Goal: Book appointment/travel/reservation

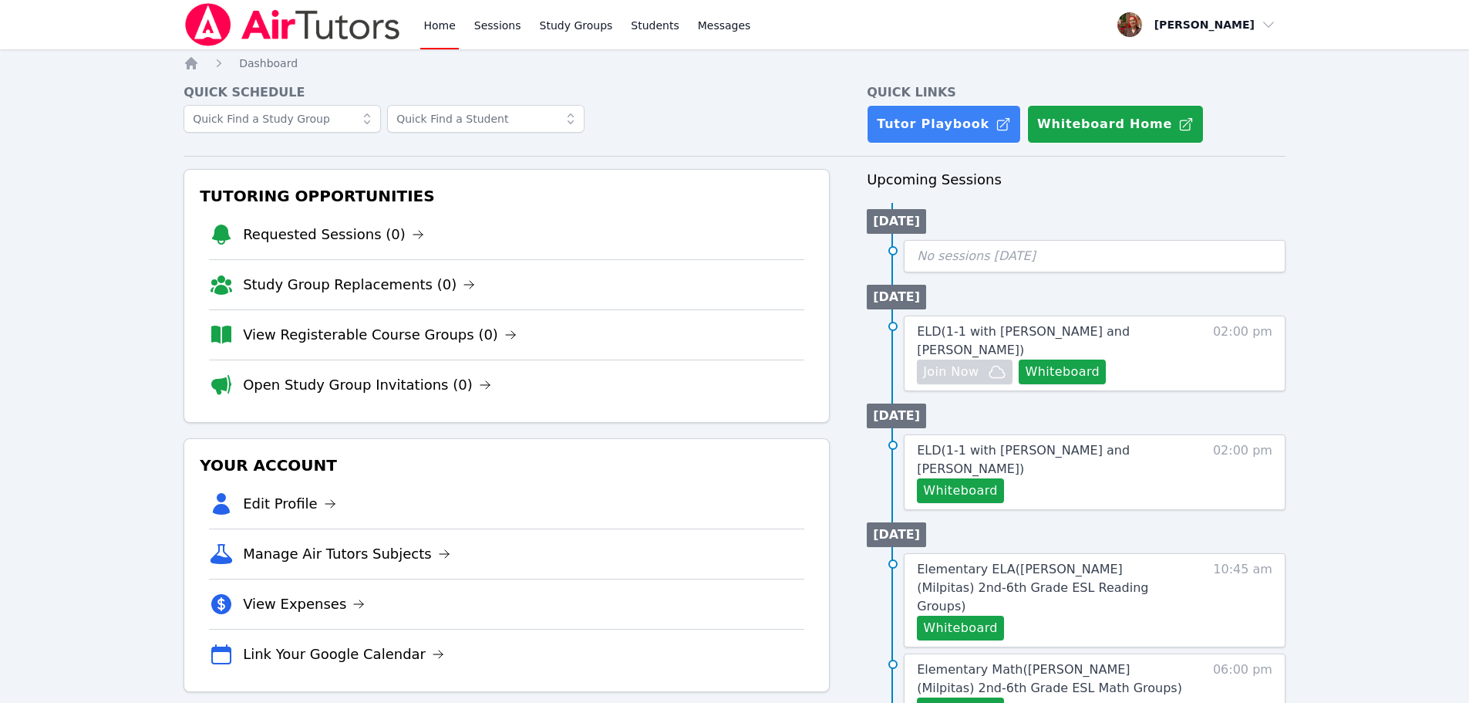
click at [251, 14] on img at bounding box center [293, 24] width 218 height 43
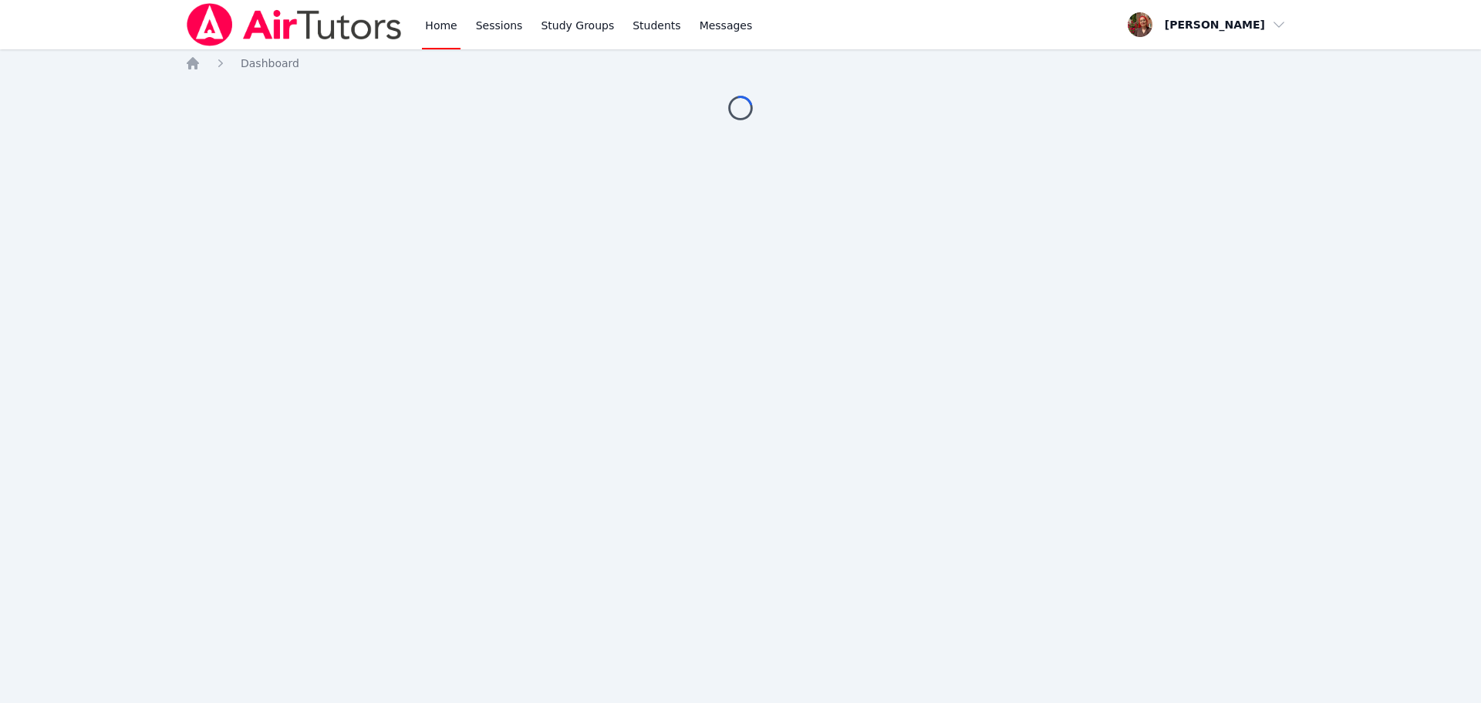
click at [321, 37] on img at bounding box center [294, 24] width 218 height 43
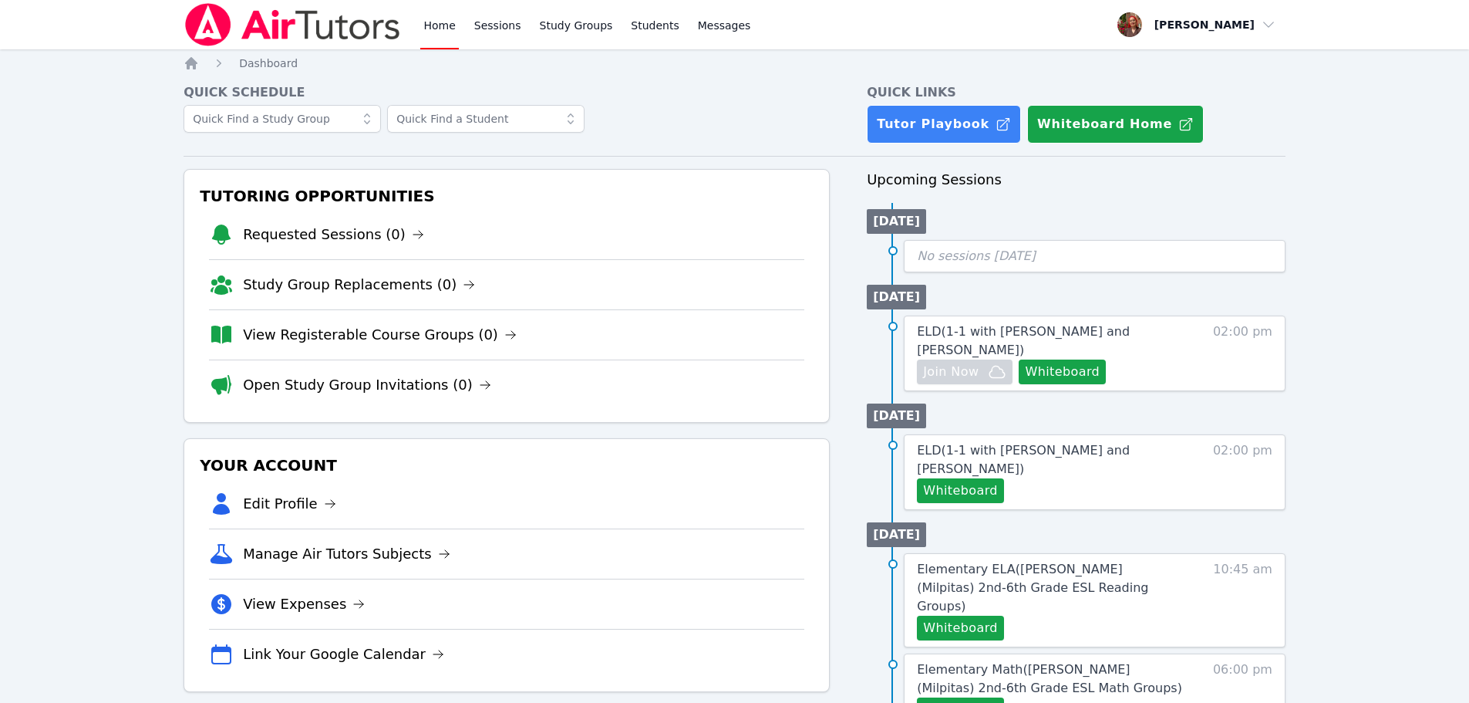
click at [206, 70] on ol "Home Dashboard" at bounding box center [241, 63] width 114 height 15
click at [196, 70] on icon "Breadcrumb" at bounding box center [191, 63] width 15 height 15
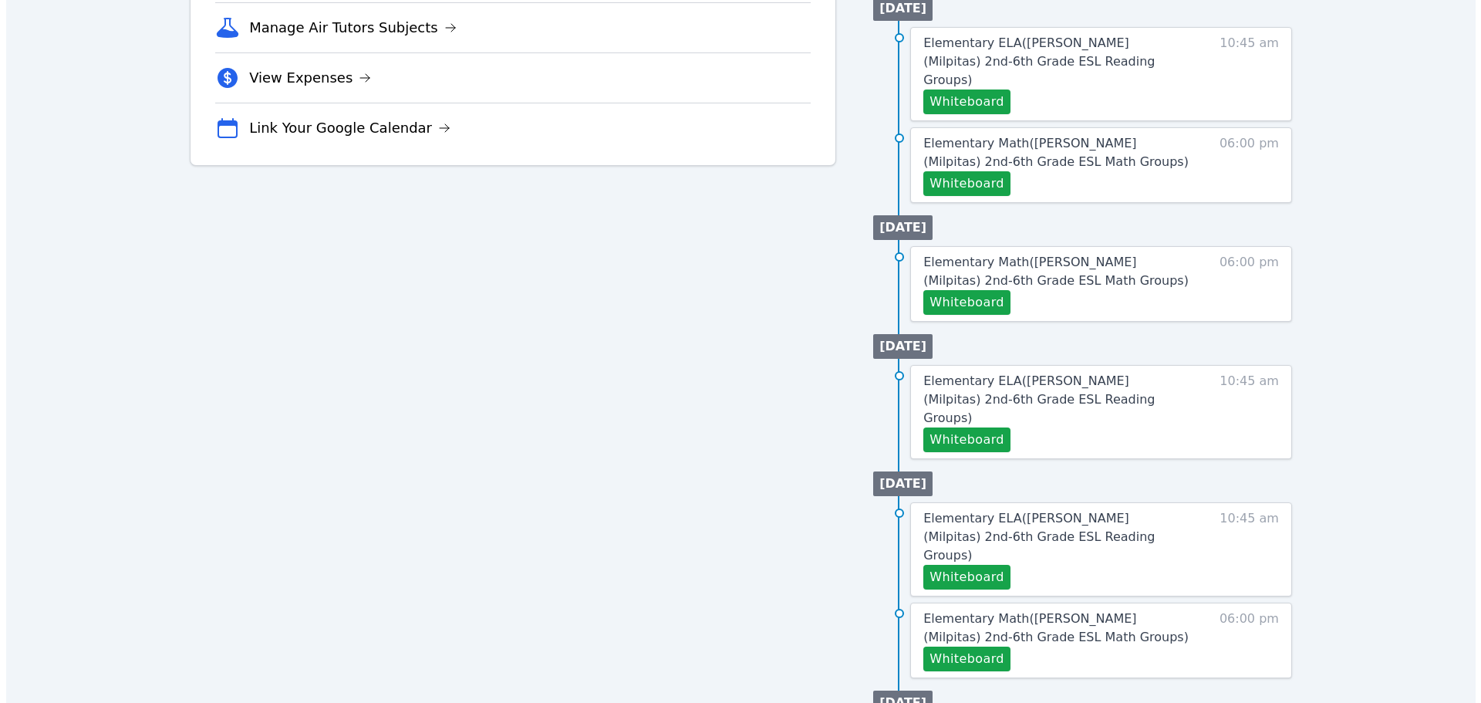
scroll to position [540, 0]
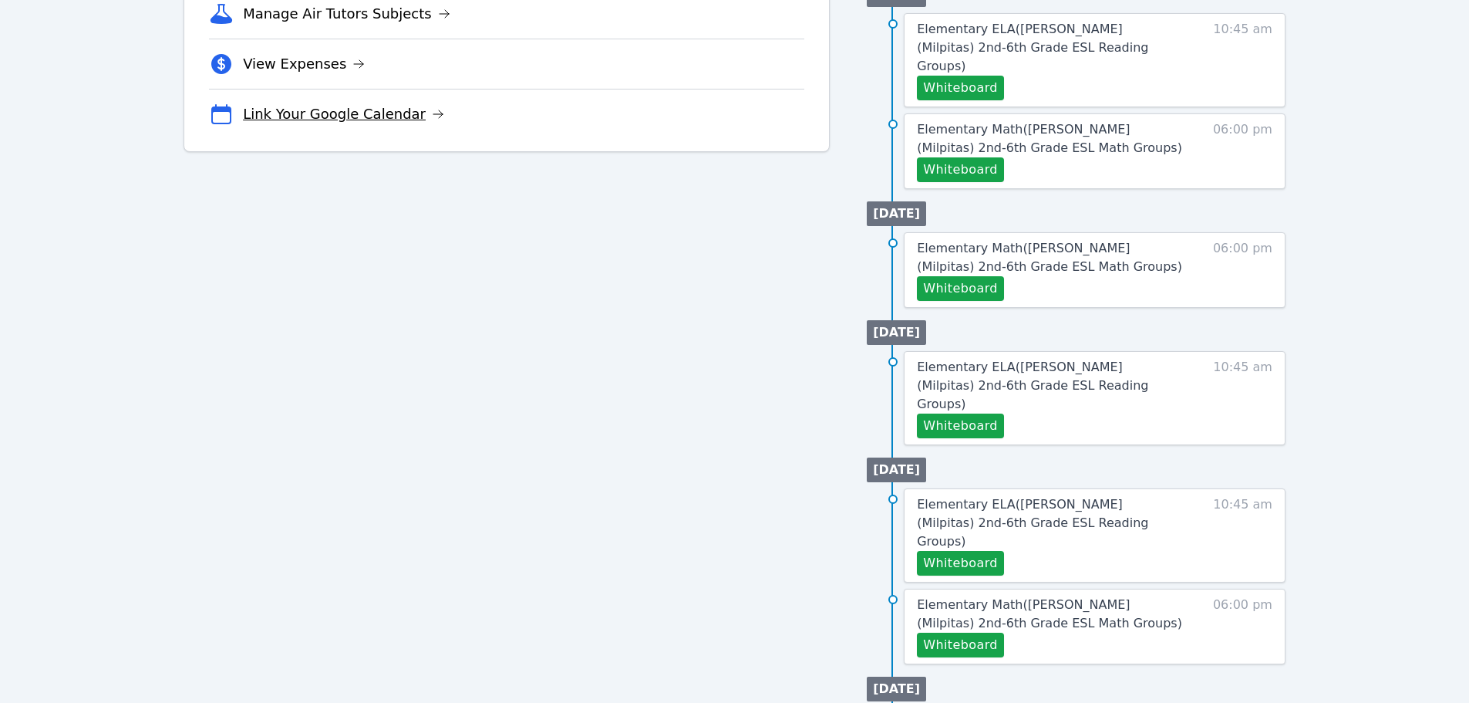
click at [345, 112] on link "Link Your Google Calendar" at bounding box center [343, 114] width 201 height 22
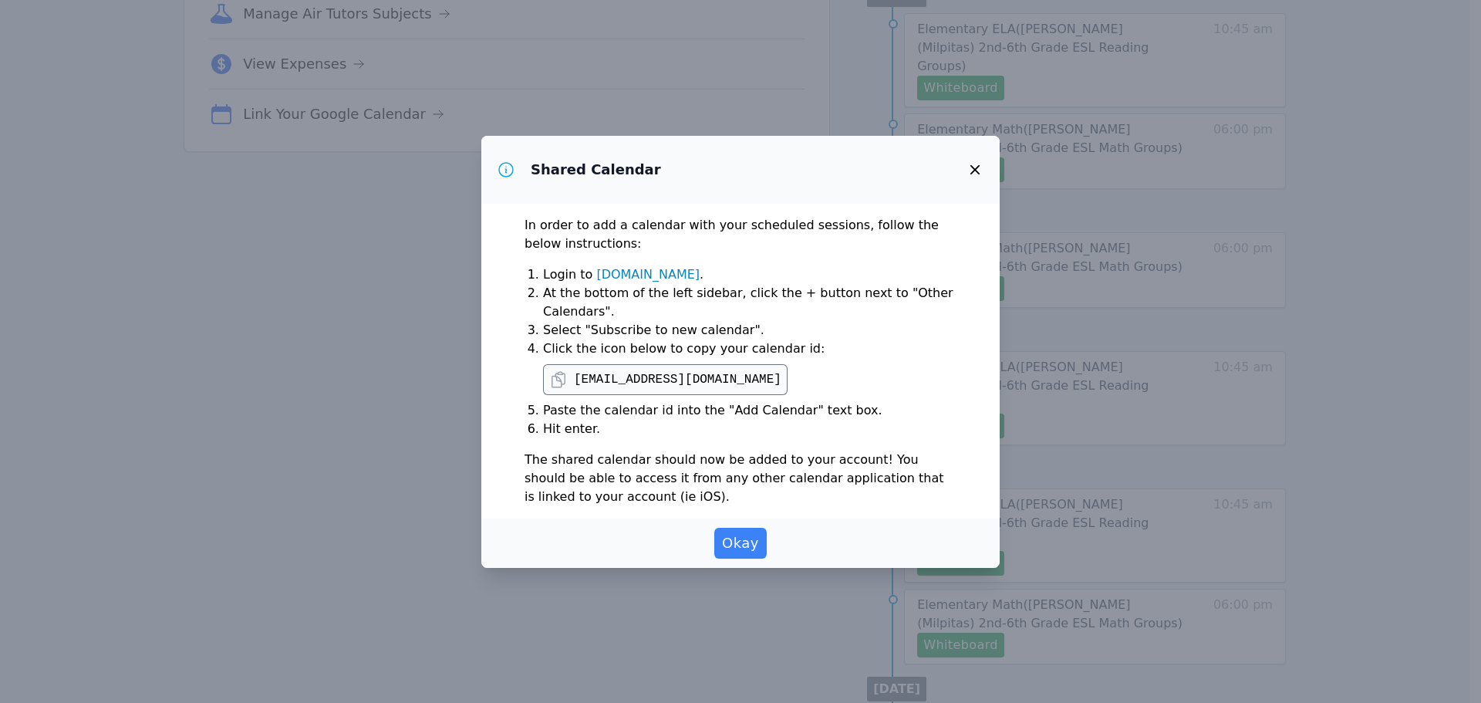
click at [706, 383] on pre "c_4c3vt00khocrrfvev3cmbr16a0@group.calendar.google.com" at bounding box center [677, 379] width 207 height 19
click at [565, 379] on icon at bounding box center [558, 379] width 13 height 15
click at [981, 182] on button "button" at bounding box center [974, 169] width 37 height 37
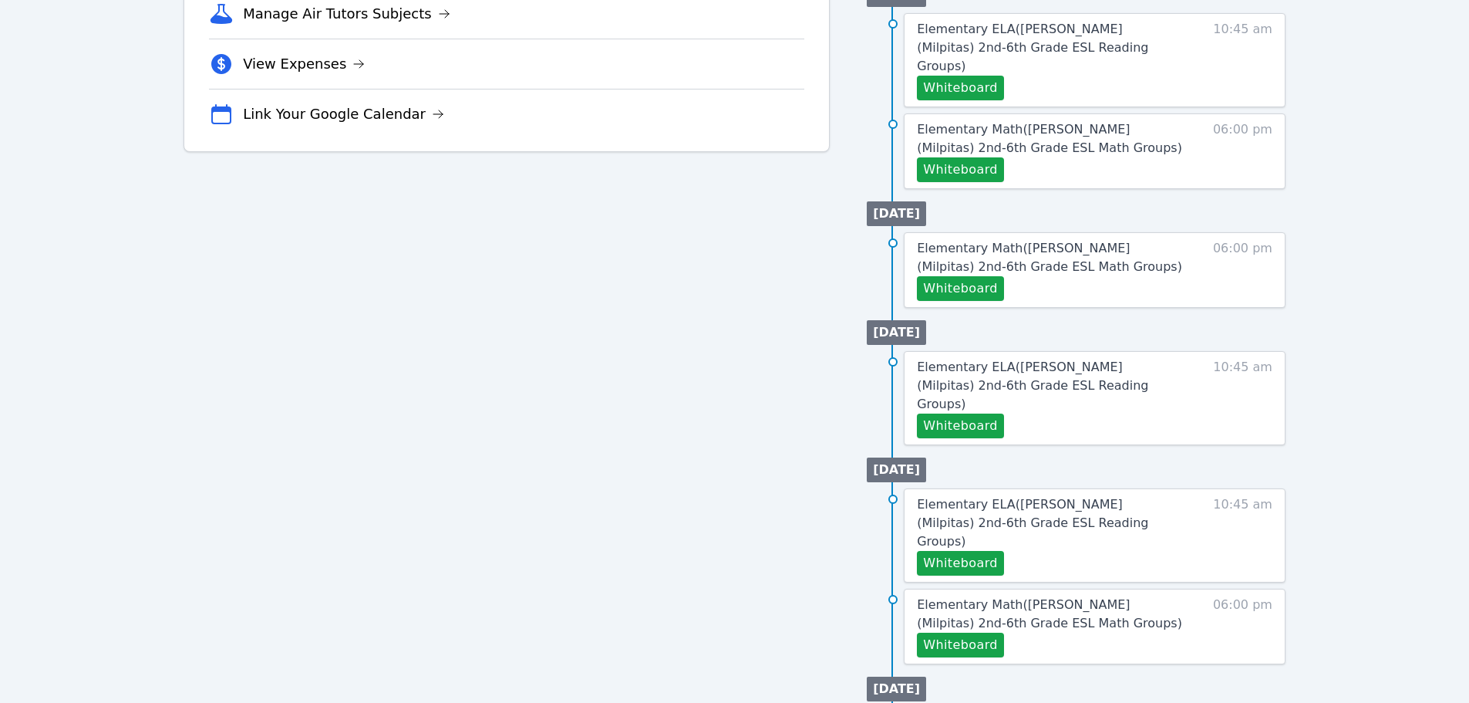
click at [221, 113] on icon at bounding box center [221, 114] width 25 height 25
click at [271, 123] on link "Link Your Google Calendar" at bounding box center [343, 114] width 201 height 22
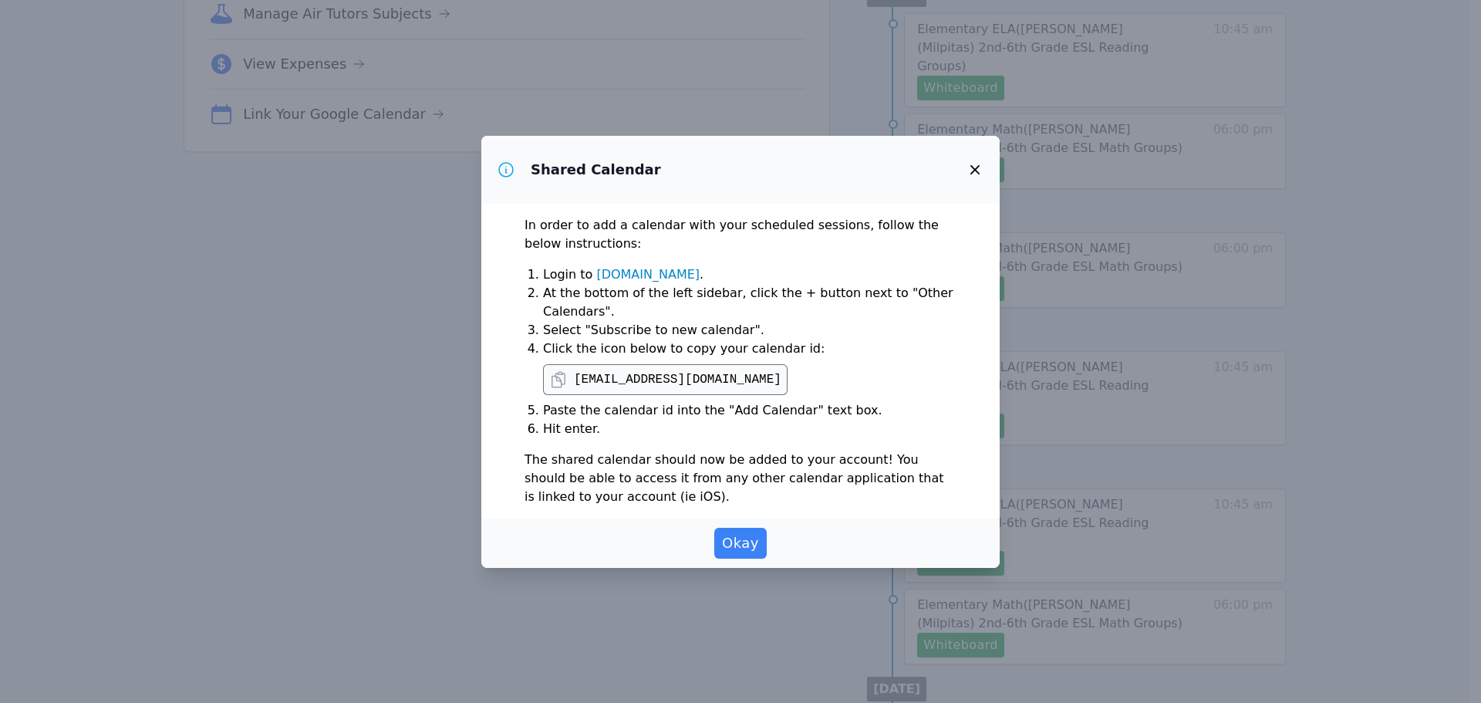
scroll to position [540, 0]
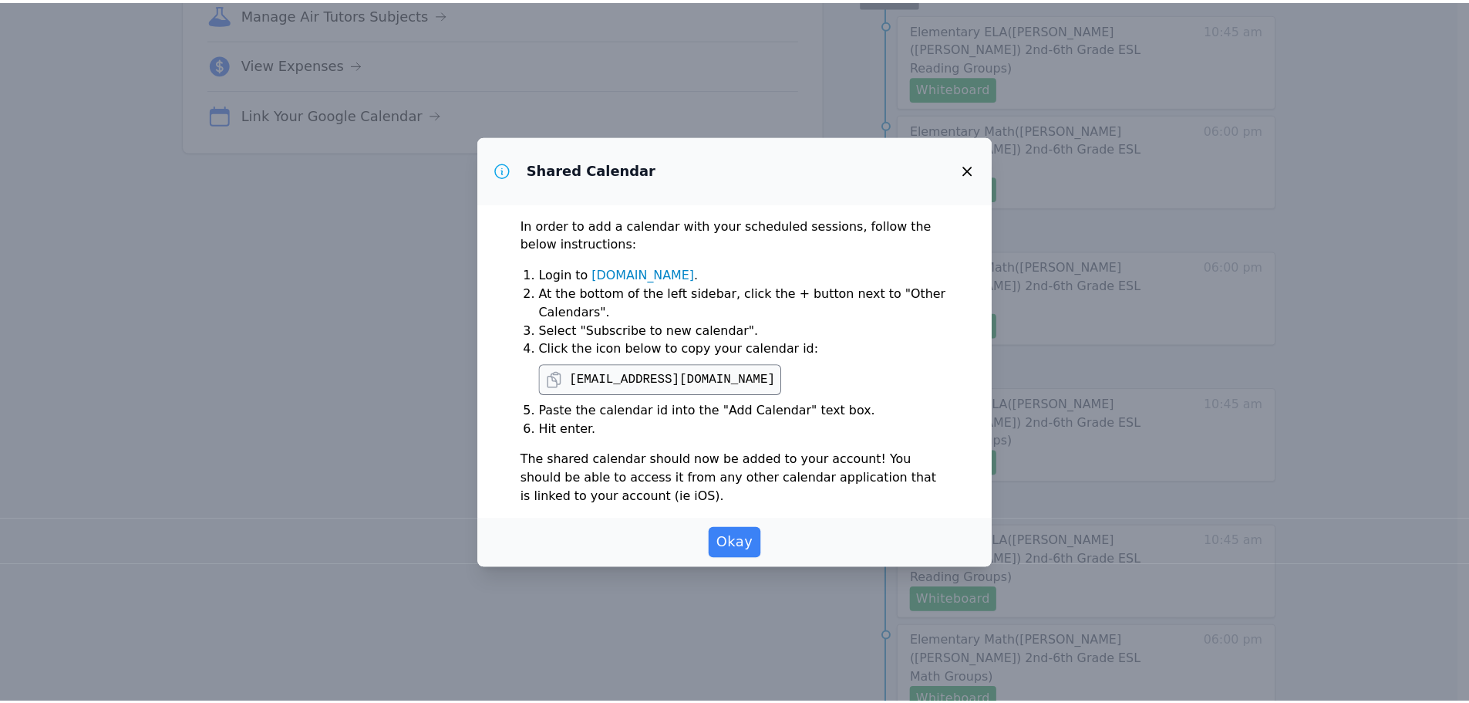
scroll to position [540, 0]
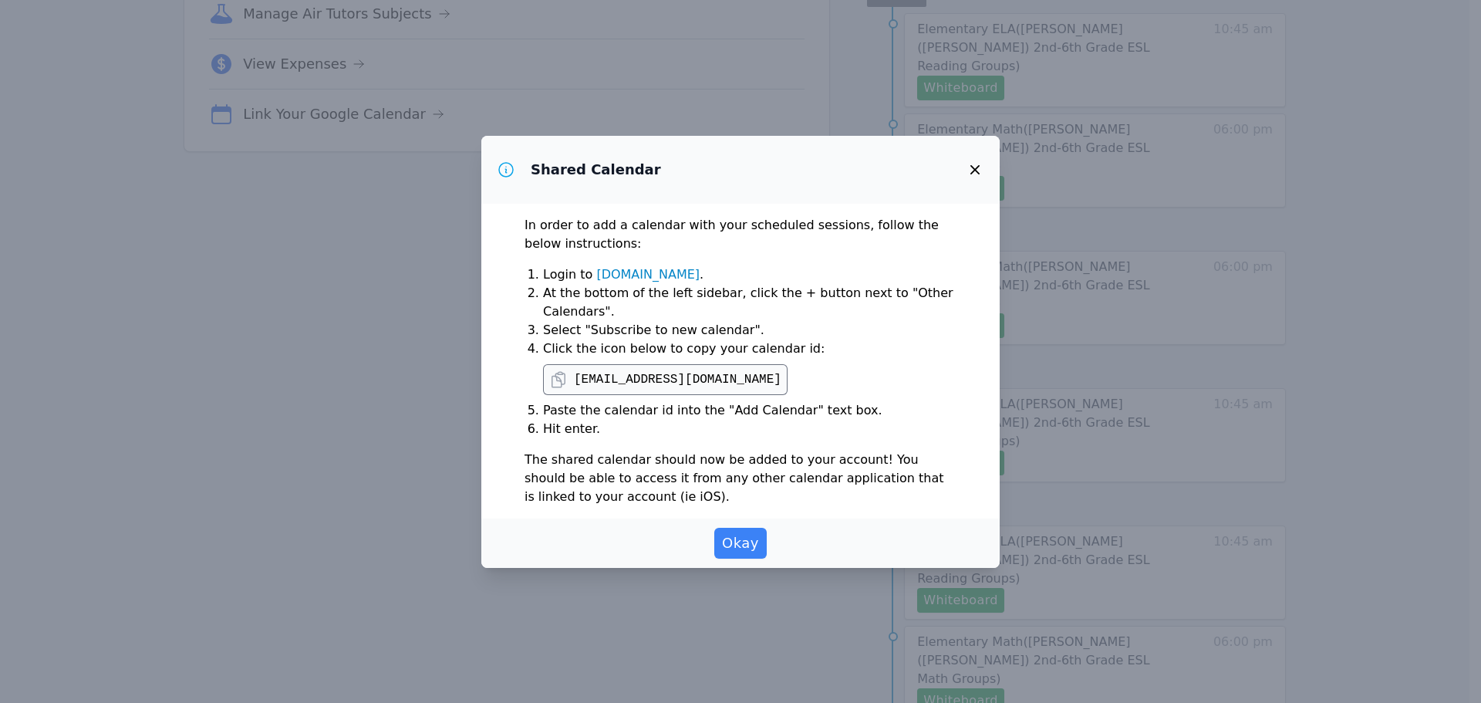
click at [982, 162] on icon "button" at bounding box center [975, 169] width 19 height 19
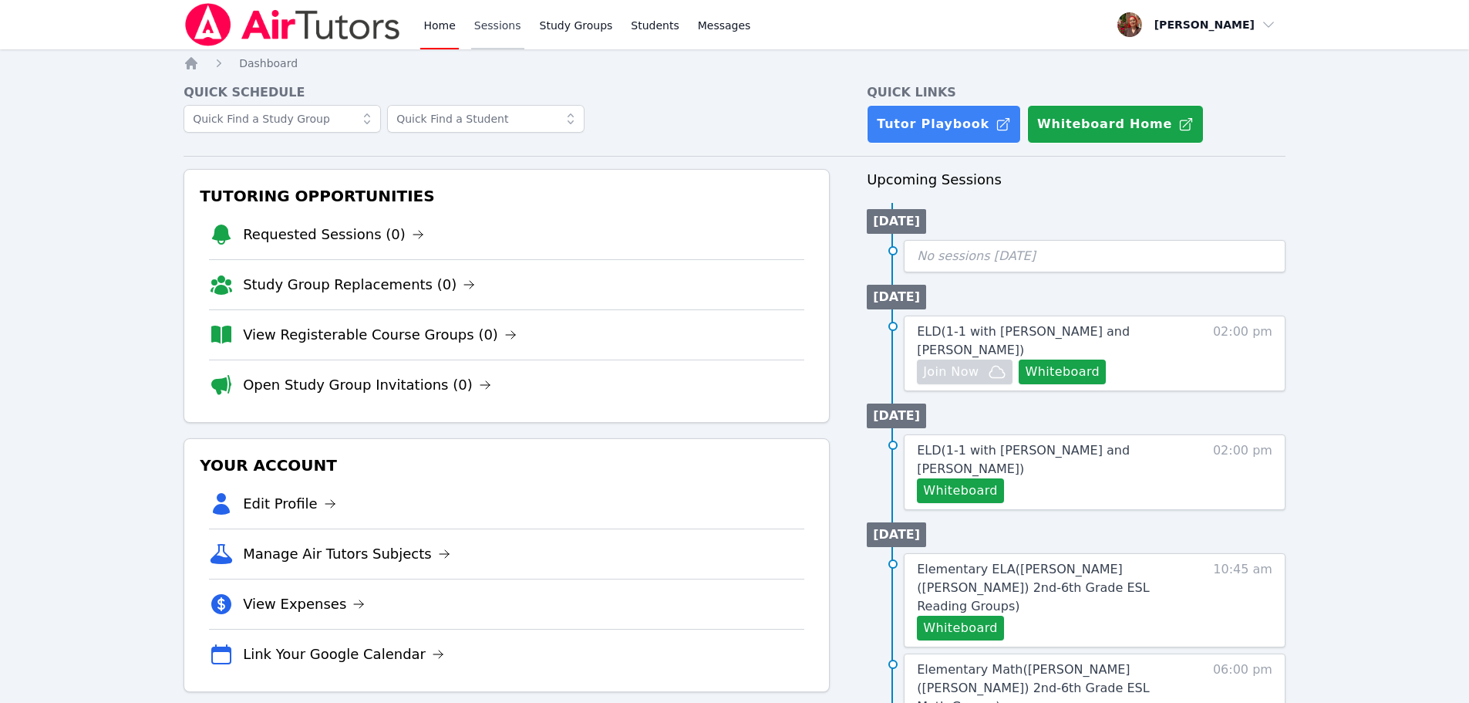
click at [497, 31] on link "Sessions" at bounding box center [497, 24] width 53 height 49
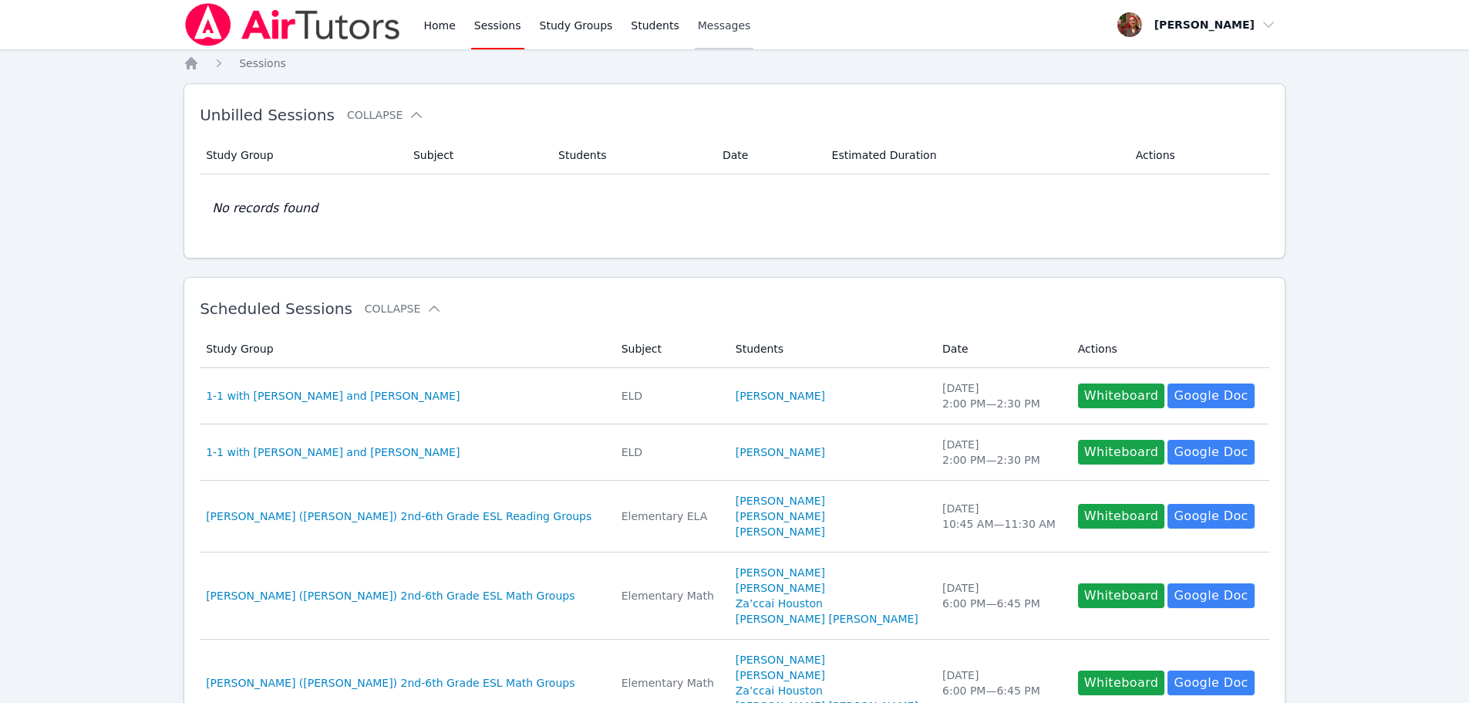
click at [698, 24] on span "Messages" at bounding box center [724, 25] width 53 height 15
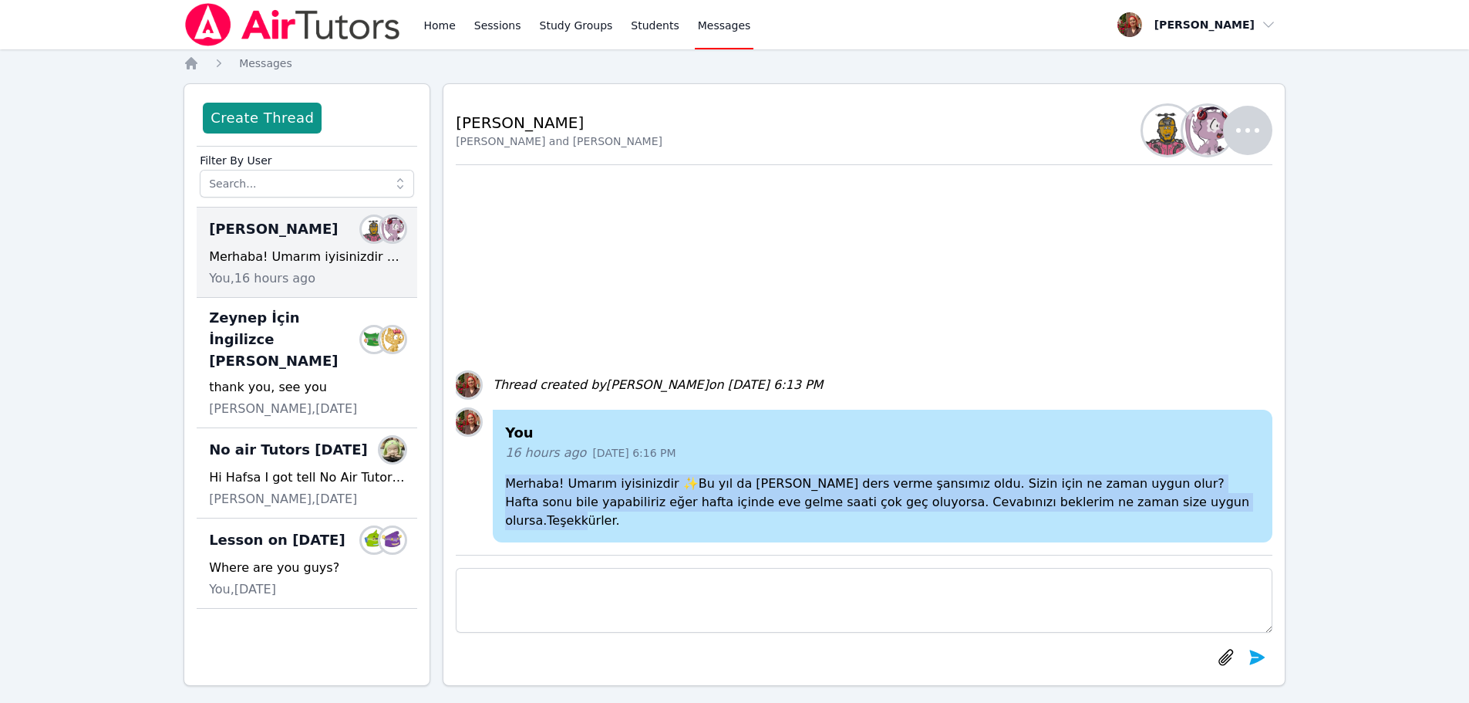
drag, startPoint x: 506, startPoint y: 497, endPoint x: 1207, endPoint y: 542, distance: 702.4
click at [1207, 542] on div "You 16 hours ago [DATE] 6:16 PM Merhaba! Umarım iyisinizdir ✨Bu yıl da [PERSON_…" at bounding box center [864, 478] width 817 height 139
copy p "Merhaba! Umarım iyisinizdir ✨Bu yıl da Beren'e ders verme şansımız oldu. Sizin …"
click at [634, 29] on link "Students" at bounding box center [655, 24] width 54 height 49
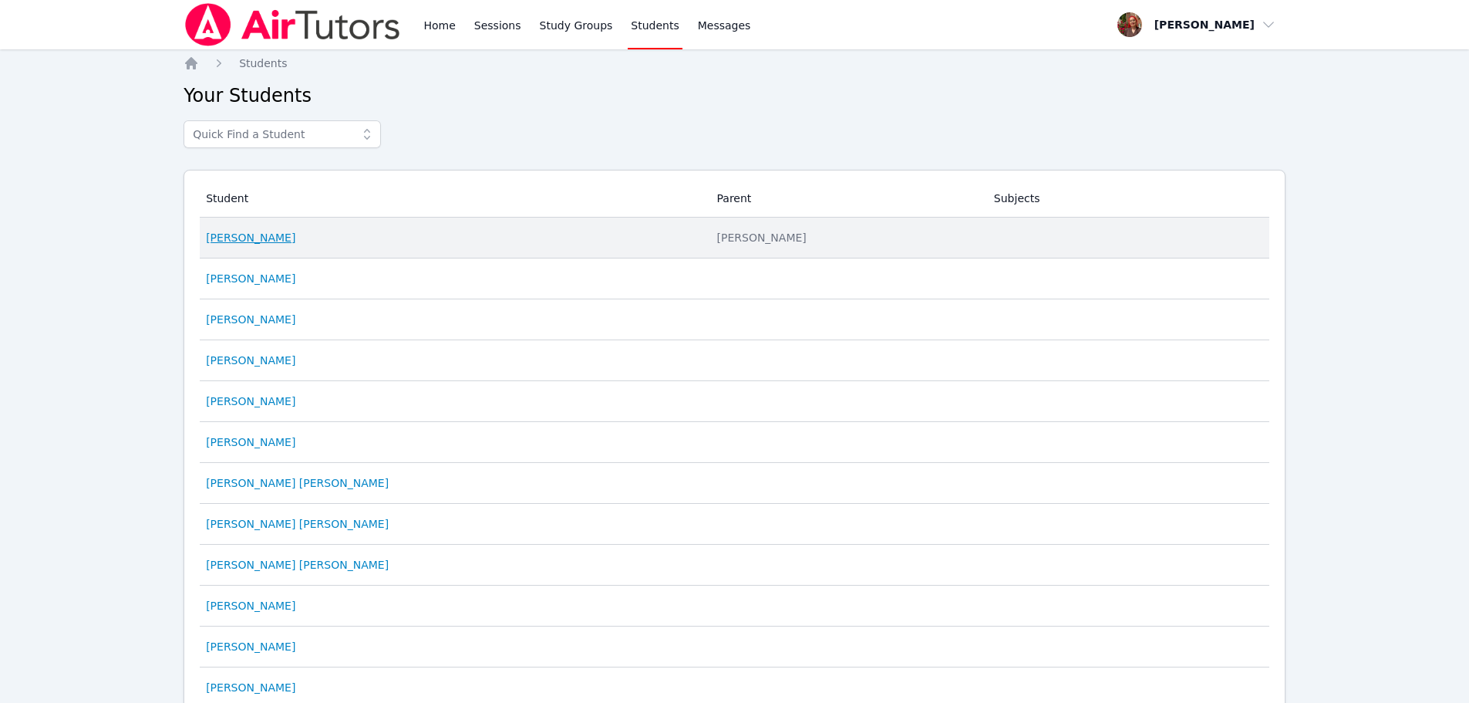
click at [251, 234] on link "[PERSON_NAME]" at bounding box center [250, 237] width 89 height 15
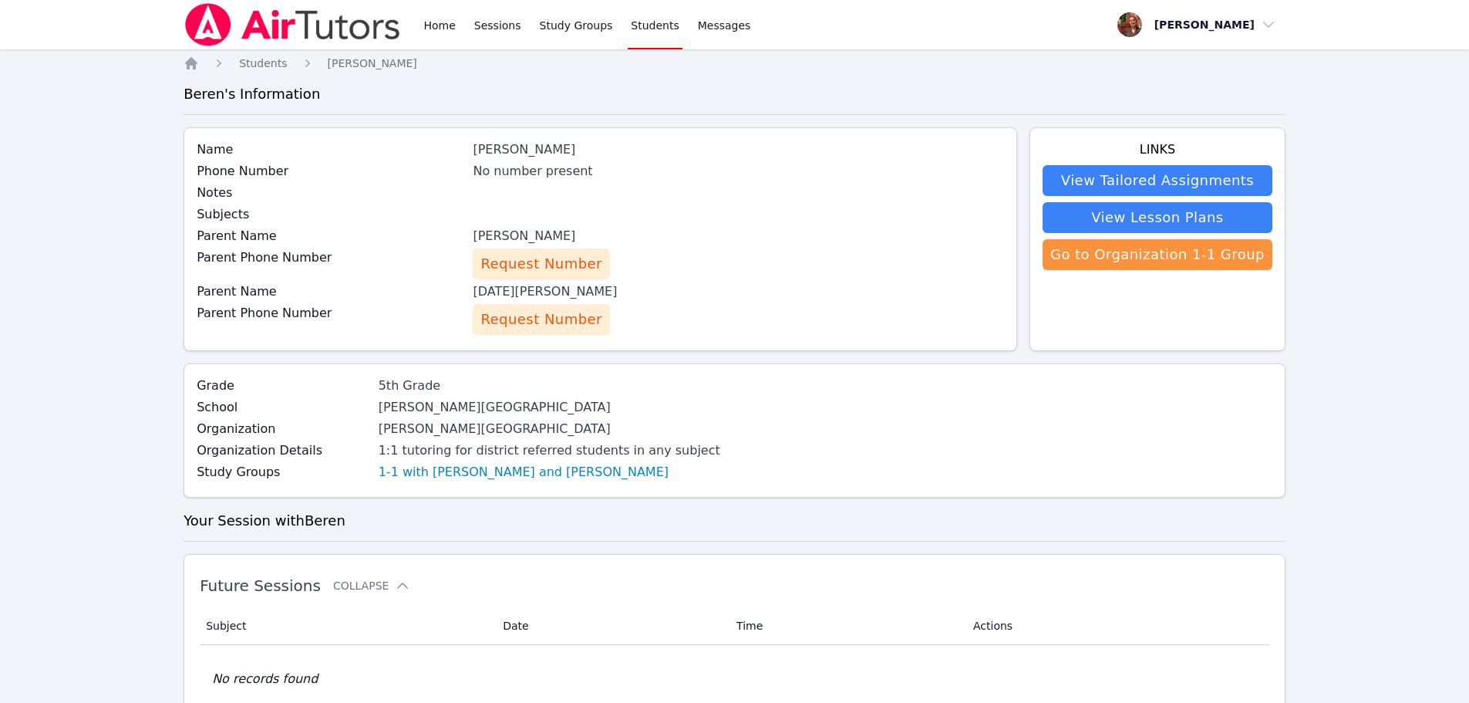
click at [560, 263] on span "Request Number" at bounding box center [540, 264] width 121 height 22
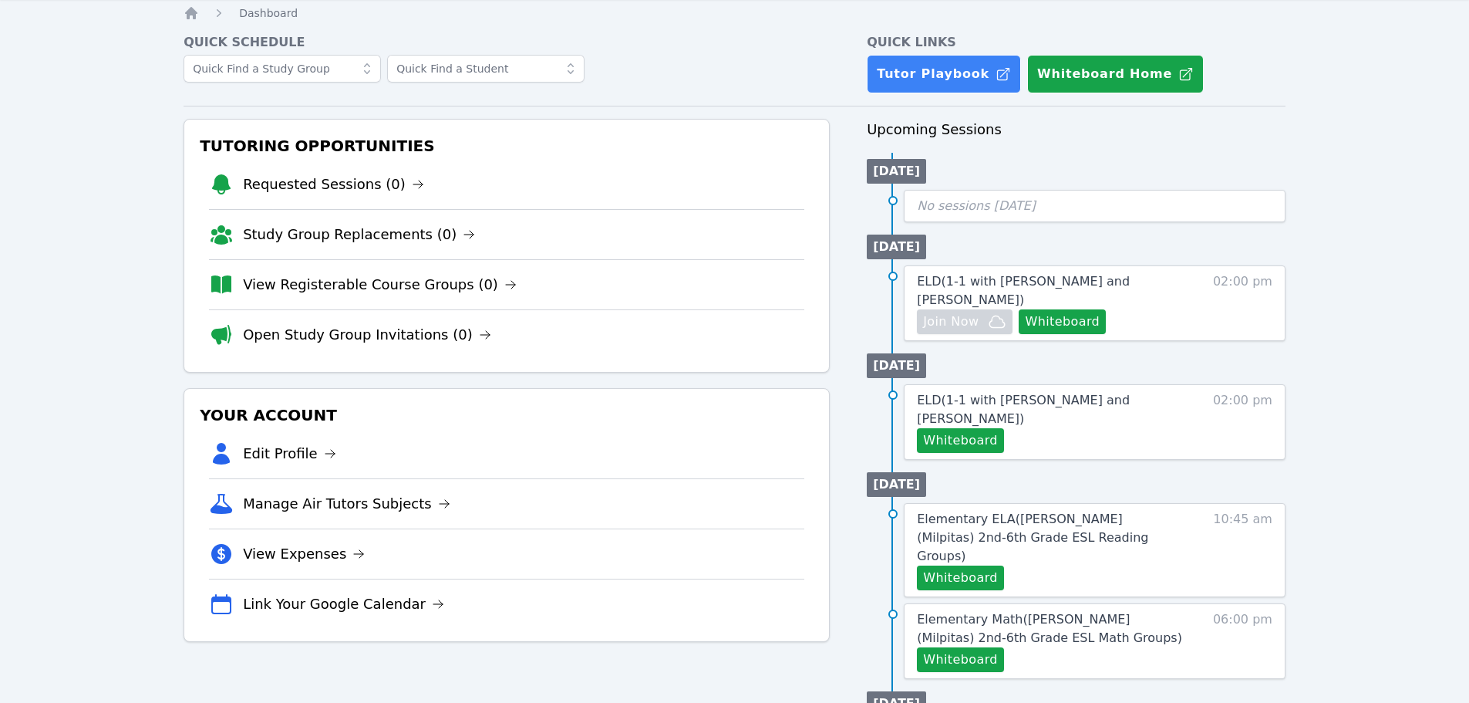
scroll to position [77, 0]
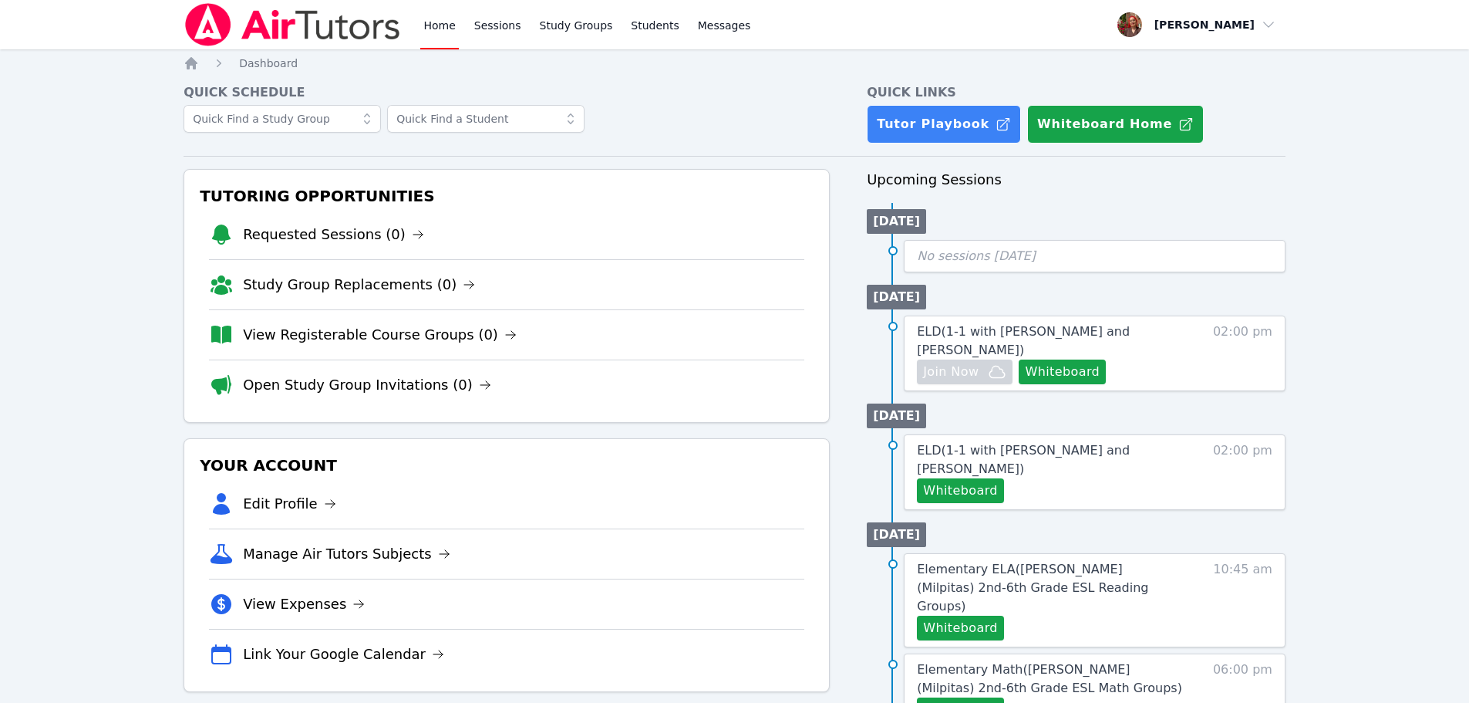
click at [258, 10] on img at bounding box center [293, 24] width 218 height 43
click at [612, 21] on div "Home Sessions Study Groups Students Messages" at bounding box center [586, 24] width 333 height 49
click at [632, 23] on link "Students" at bounding box center [655, 24] width 54 height 49
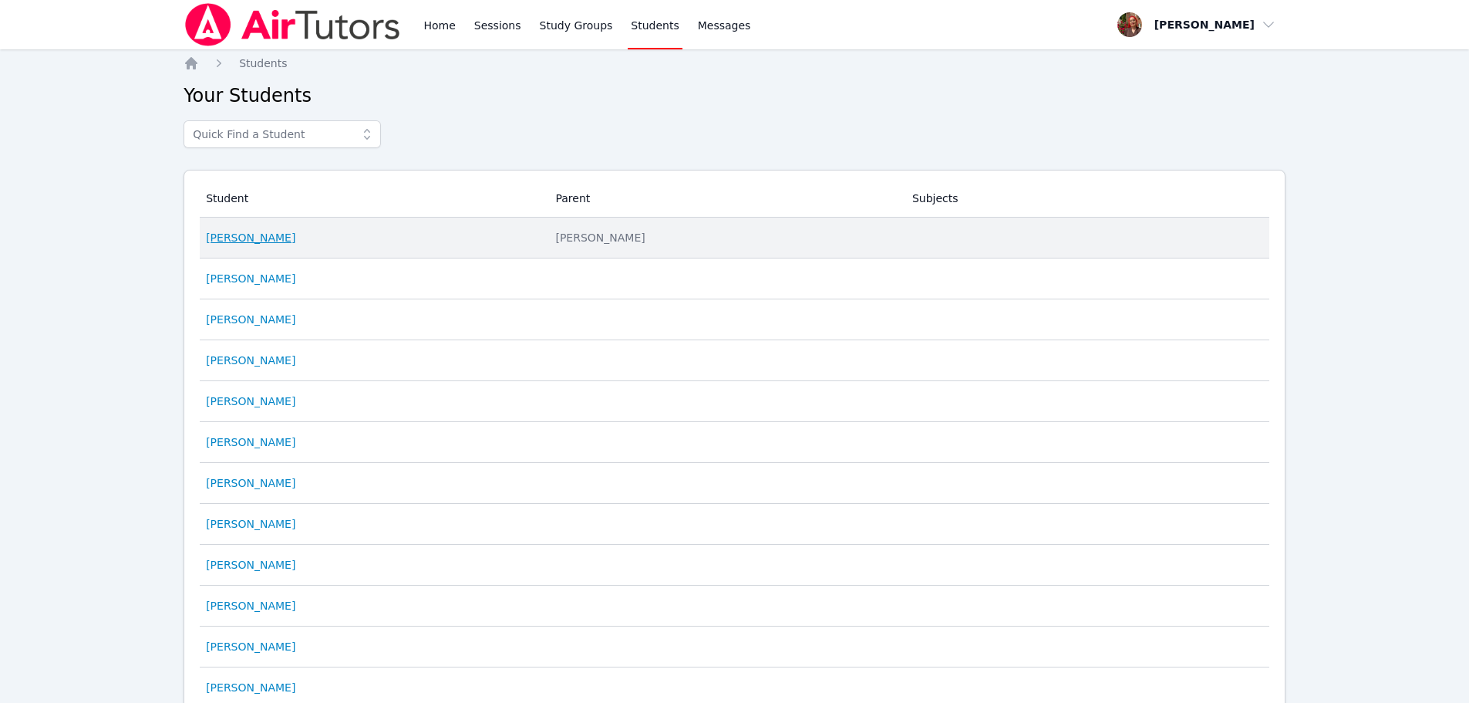
click at [256, 238] on link "Beren Erdem" at bounding box center [250, 237] width 89 height 15
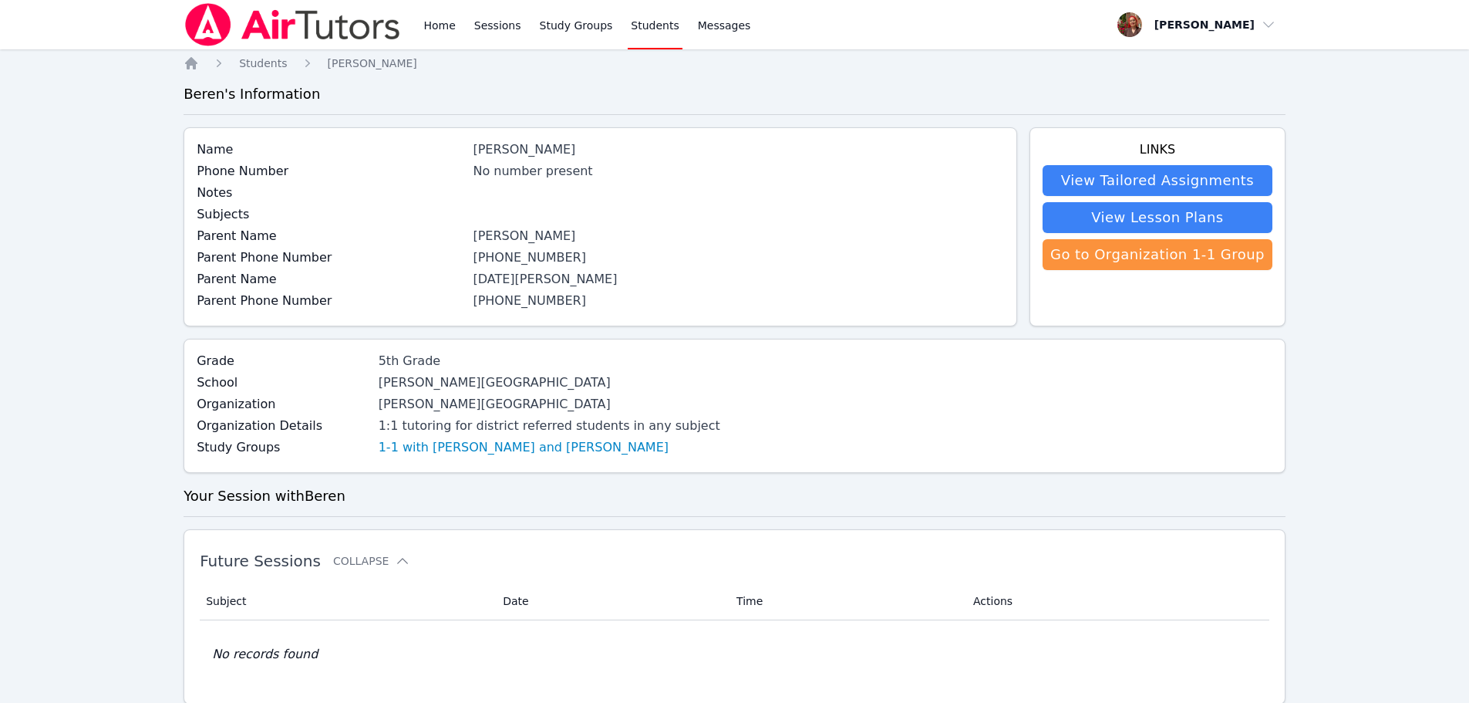
click at [1061, 516] on hr at bounding box center [735, 516] width 1102 height 1
click at [443, 7] on link "Home" at bounding box center [439, 24] width 38 height 49
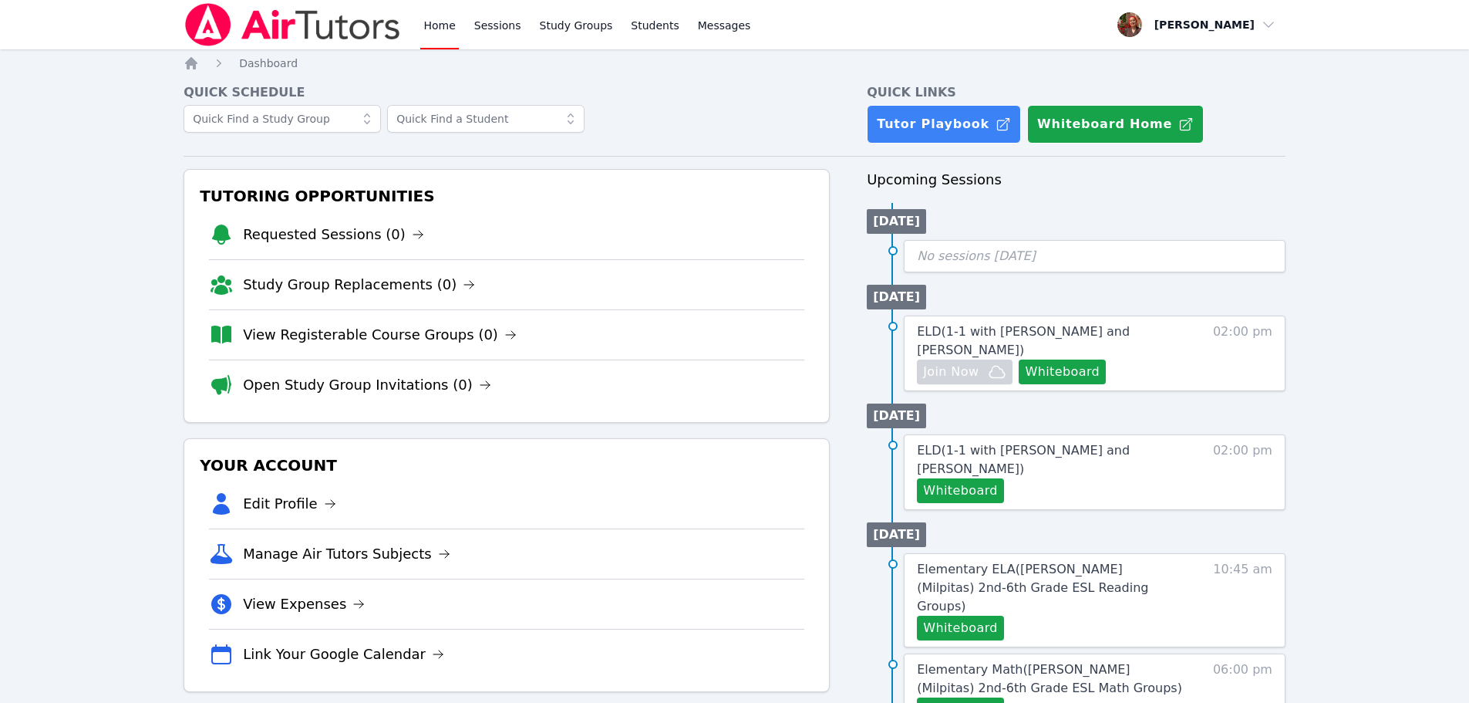
click at [509, 23] on link "Sessions" at bounding box center [497, 24] width 53 height 49
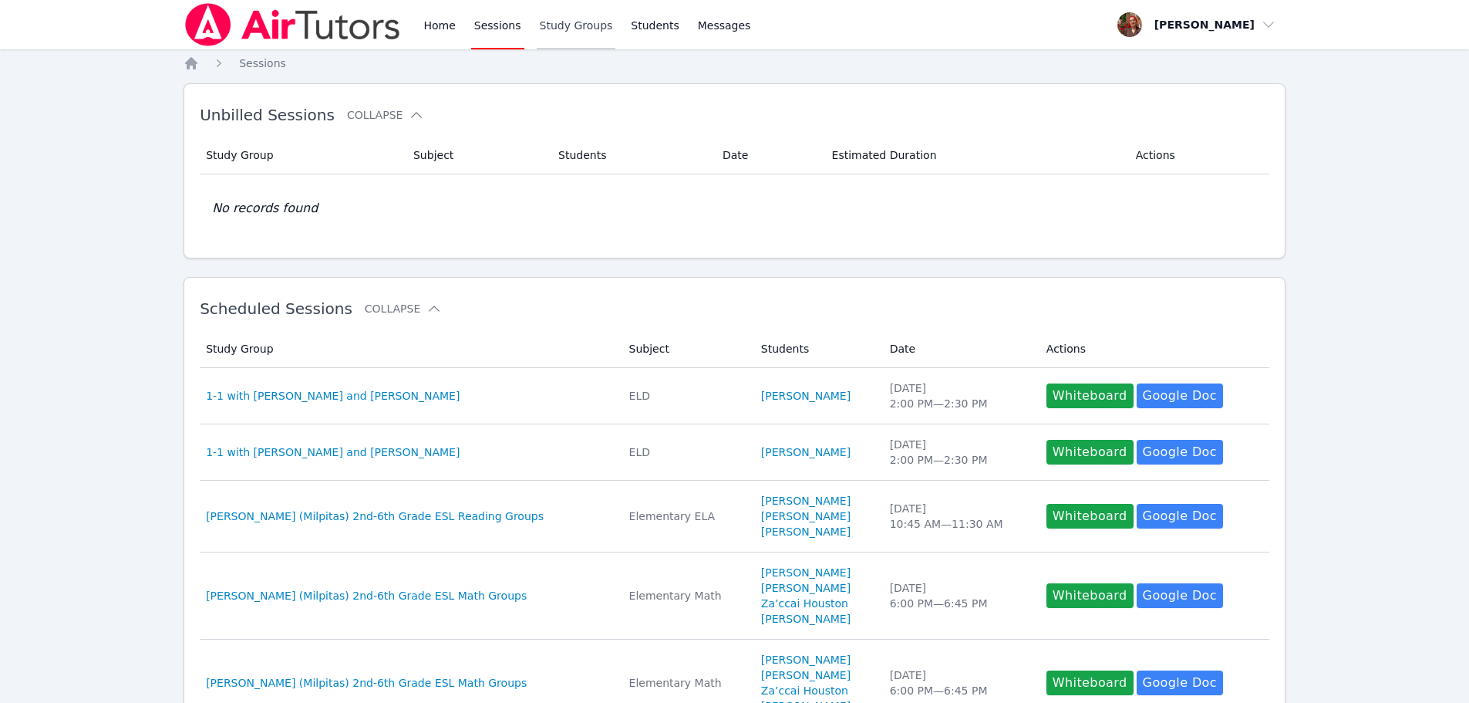
click at [557, 26] on link "Study Groups" at bounding box center [576, 24] width 79 height 49
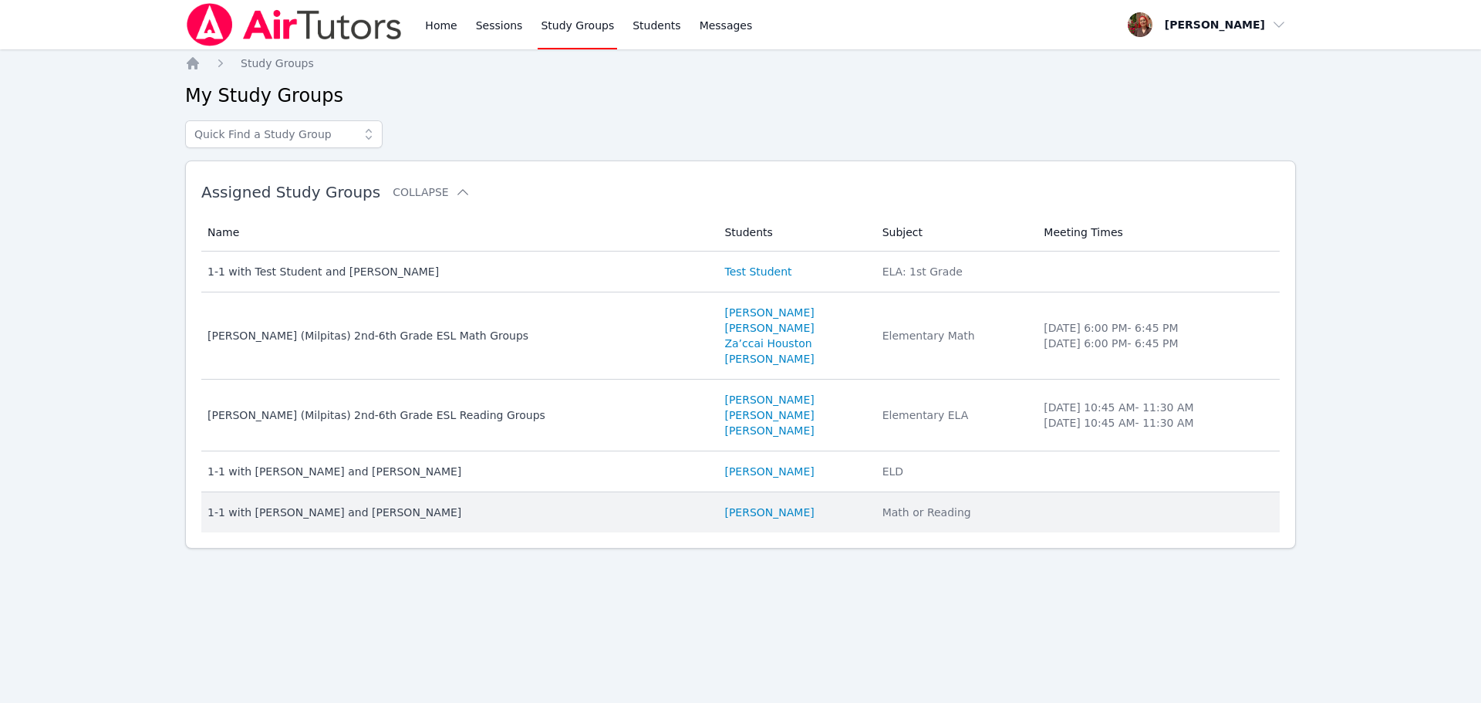
click at [376, 522] on td "Name 1-1 with Beren Erdem and Hafsa Rodriguez" at bounding box center [458, 512] width 514 height 40
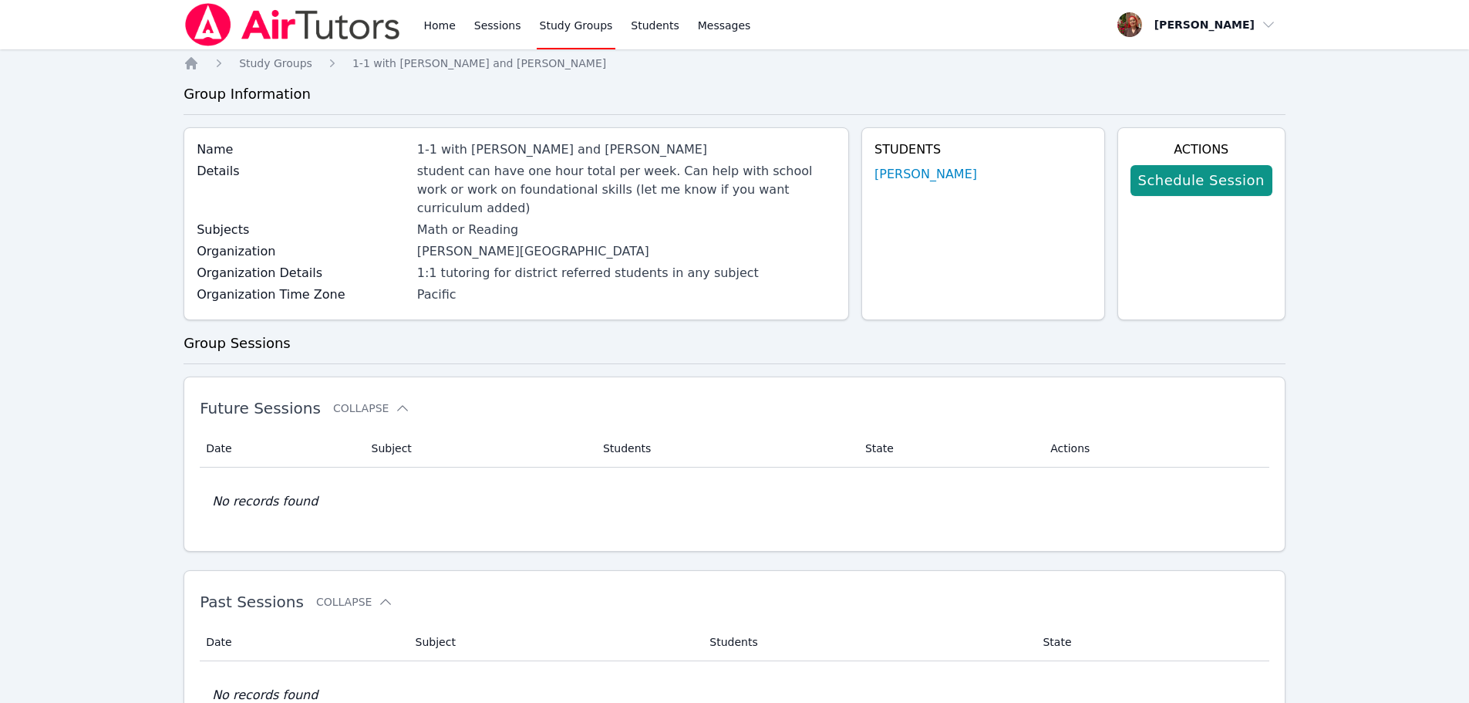
click at [303, 33] on img at bounding box center [293, 24] width 218 height 43
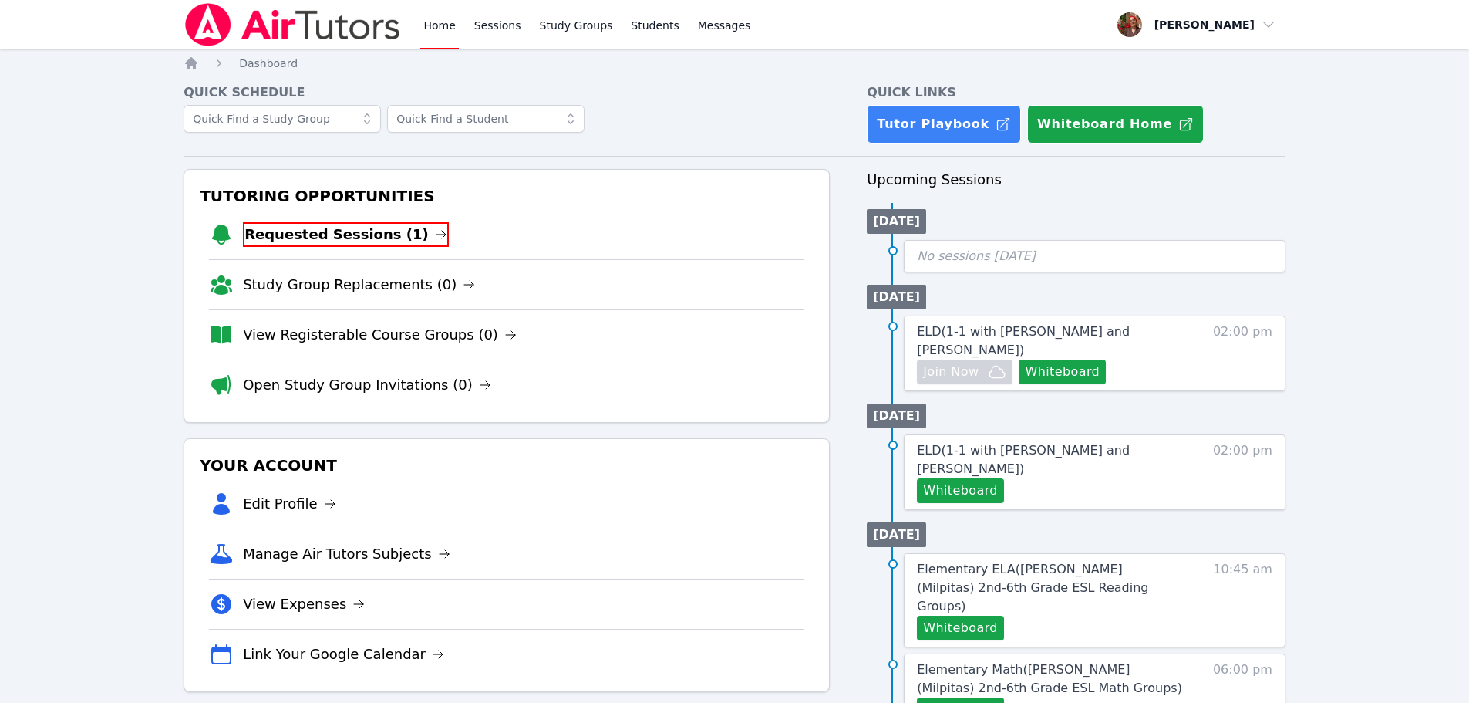
click at [359, 214] on li "Requested Sessions (1)" at bounding box center [506, 234] width 595 height 49
click at [346, 225] on link "Requested Sessions (1)" at bounding box center [346, 234] width 206 height 25
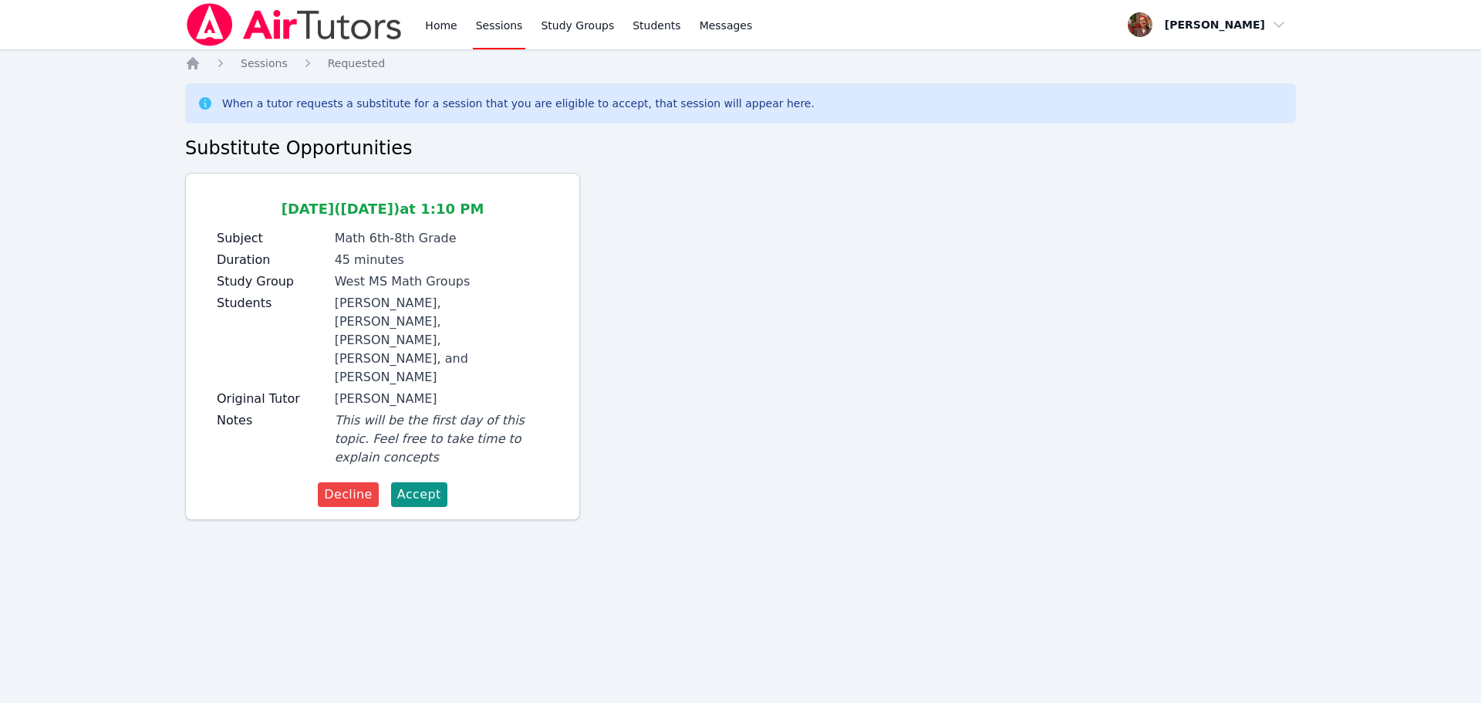
click at [231, 22] on img at bounding box center [294, 24] width 218 height 43
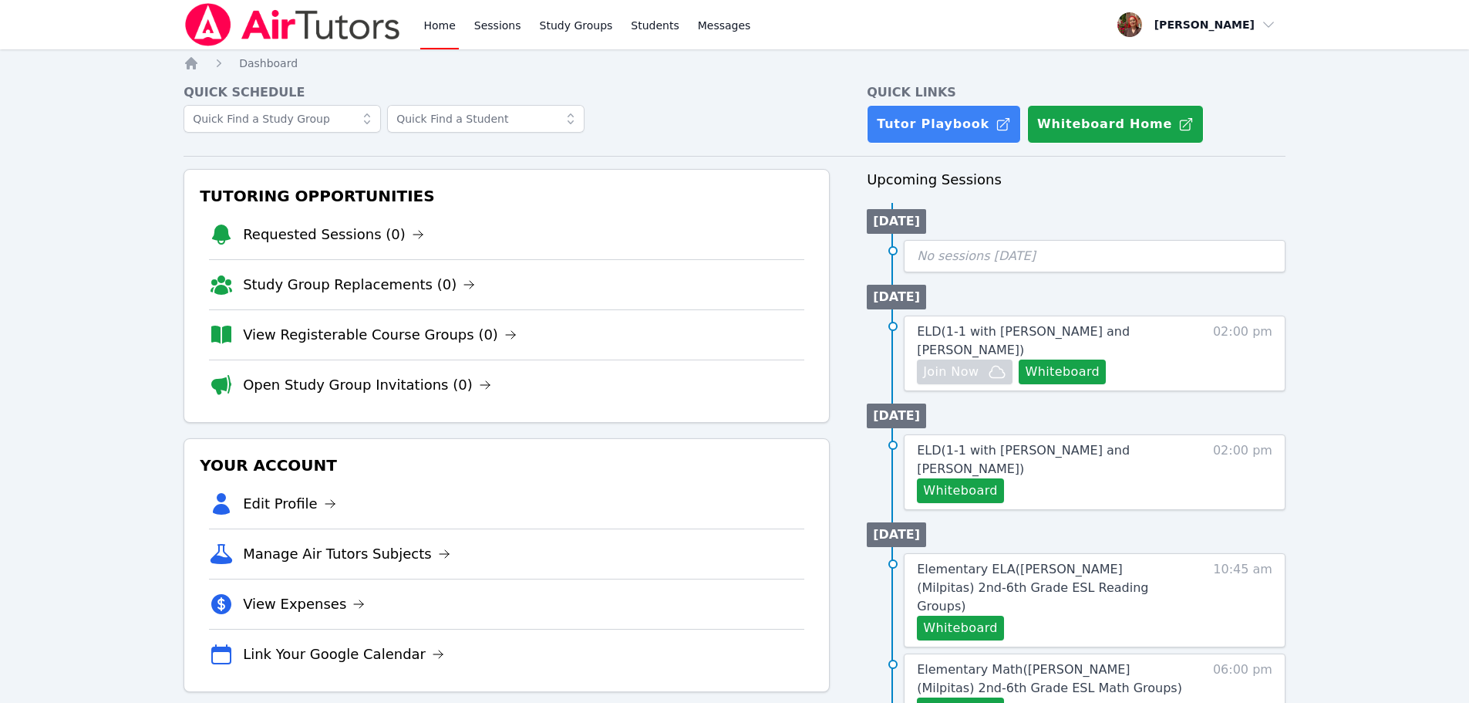
click at [257, 22] on img at bounding box center [293, 24] width 218 height 43
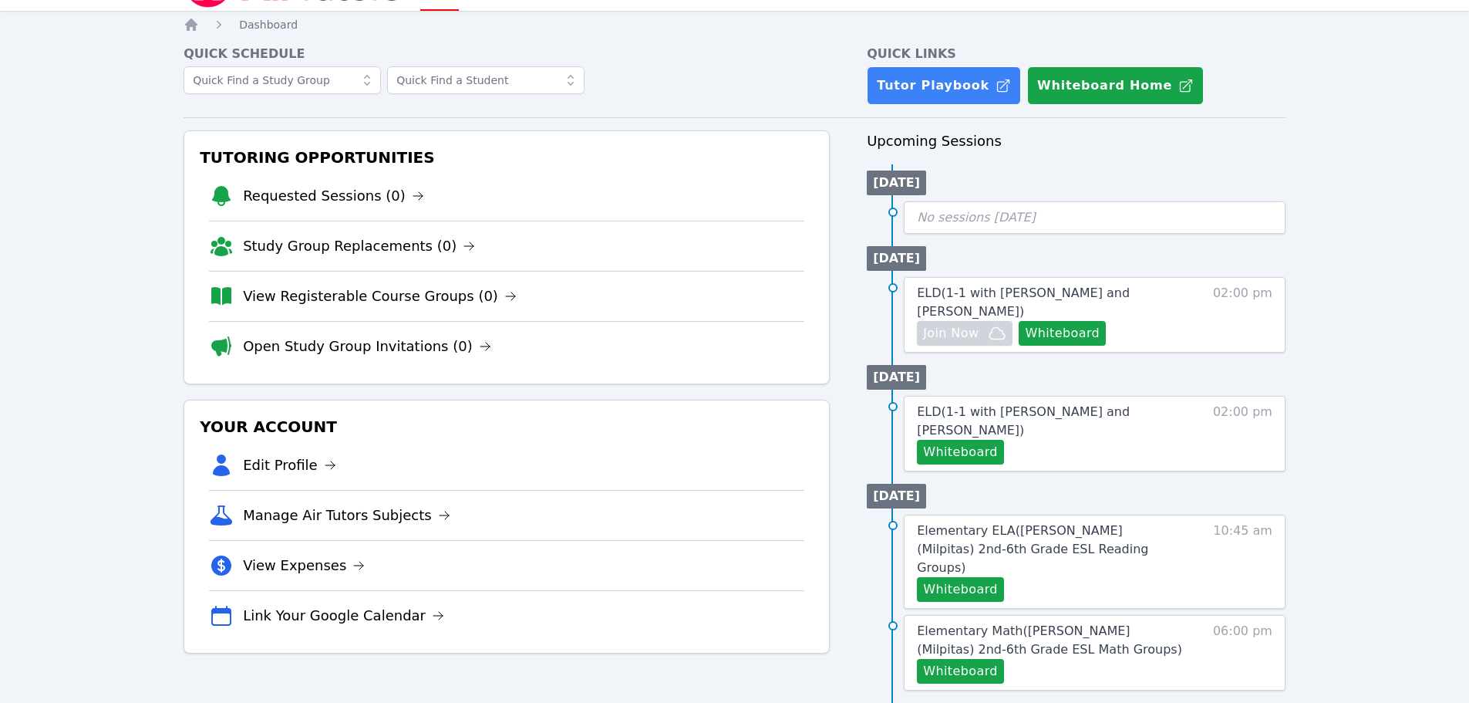
scroll to position [77, 0]
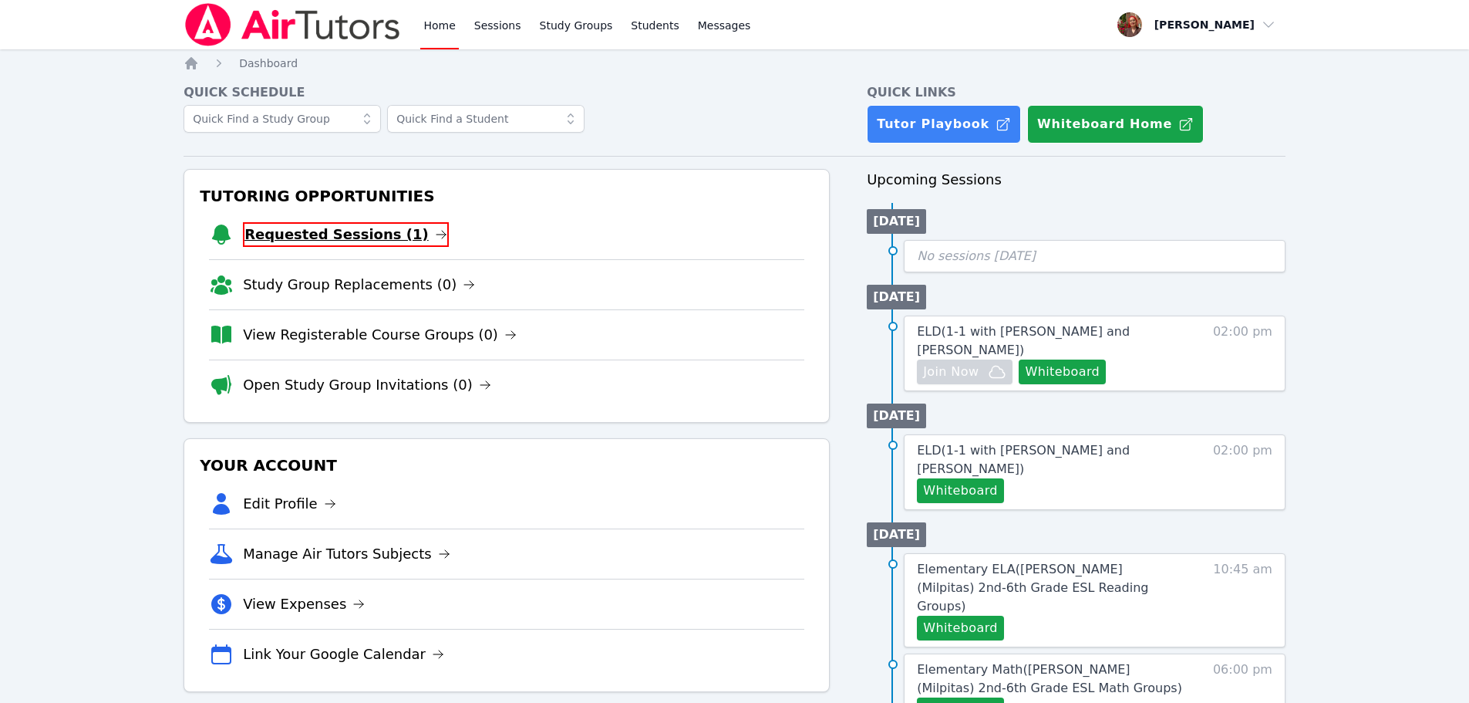
click at [366, 241] on link "Requested Sessions (1)" at bounding box center [346, 234] width 206 height 25
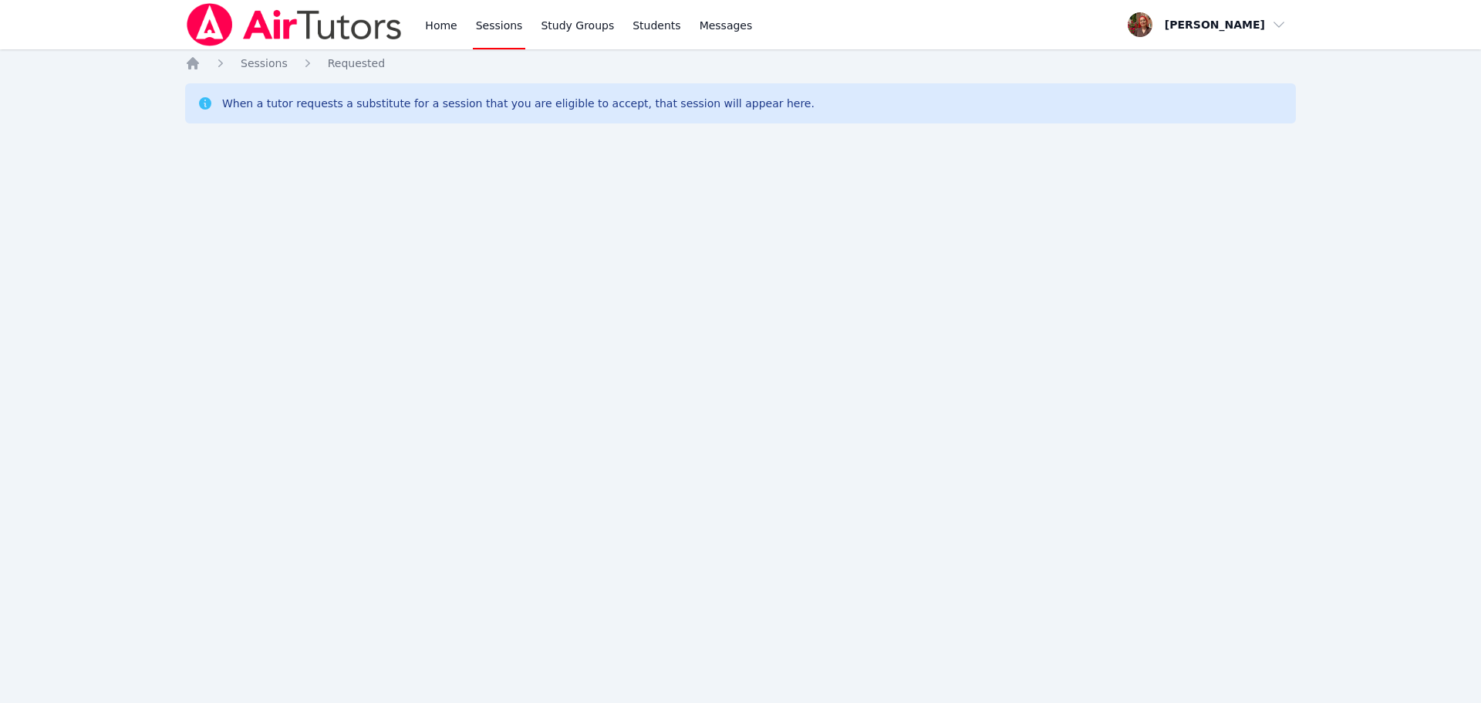
click at [314, 35] on img at bounding box center [294, 24] width 218 height 43
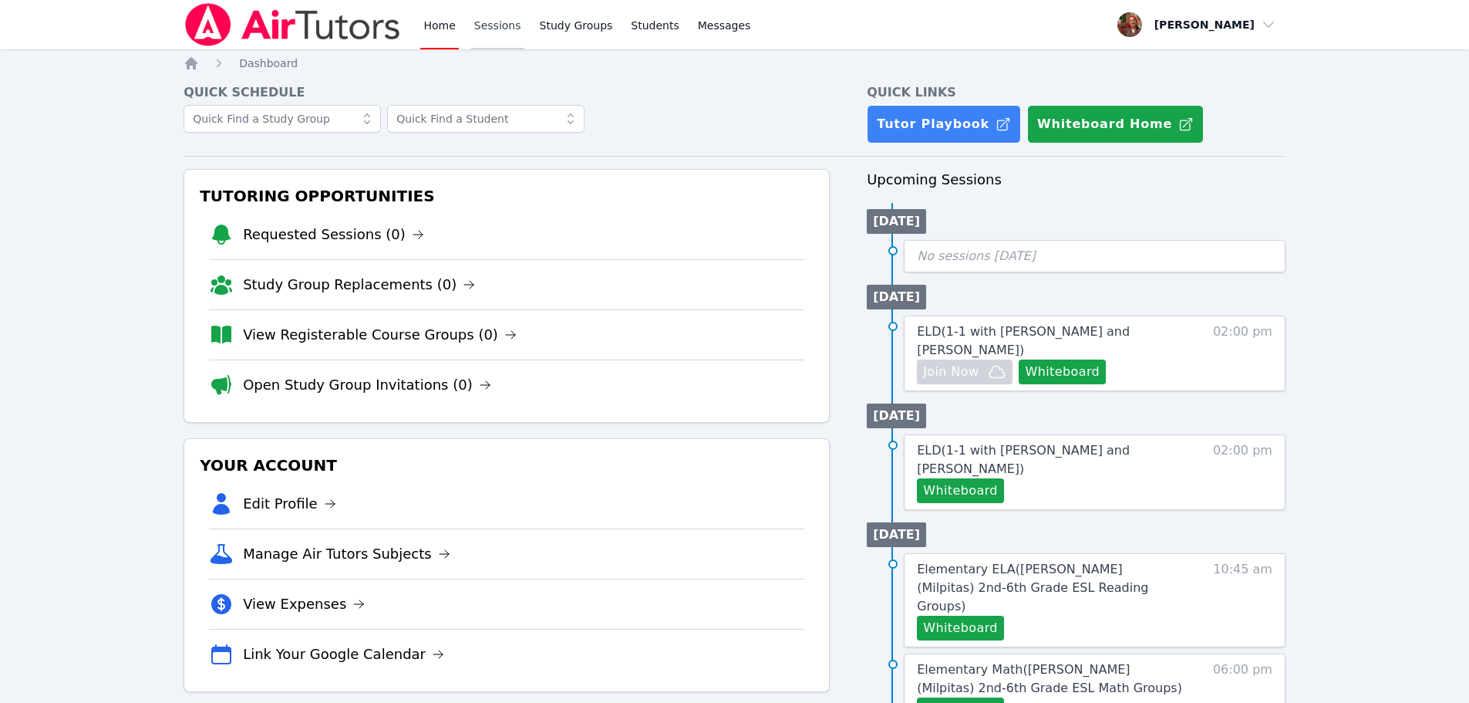
click at [501, 25] on link "Sessions" at bounding box center [497, 24] width 53 height 49
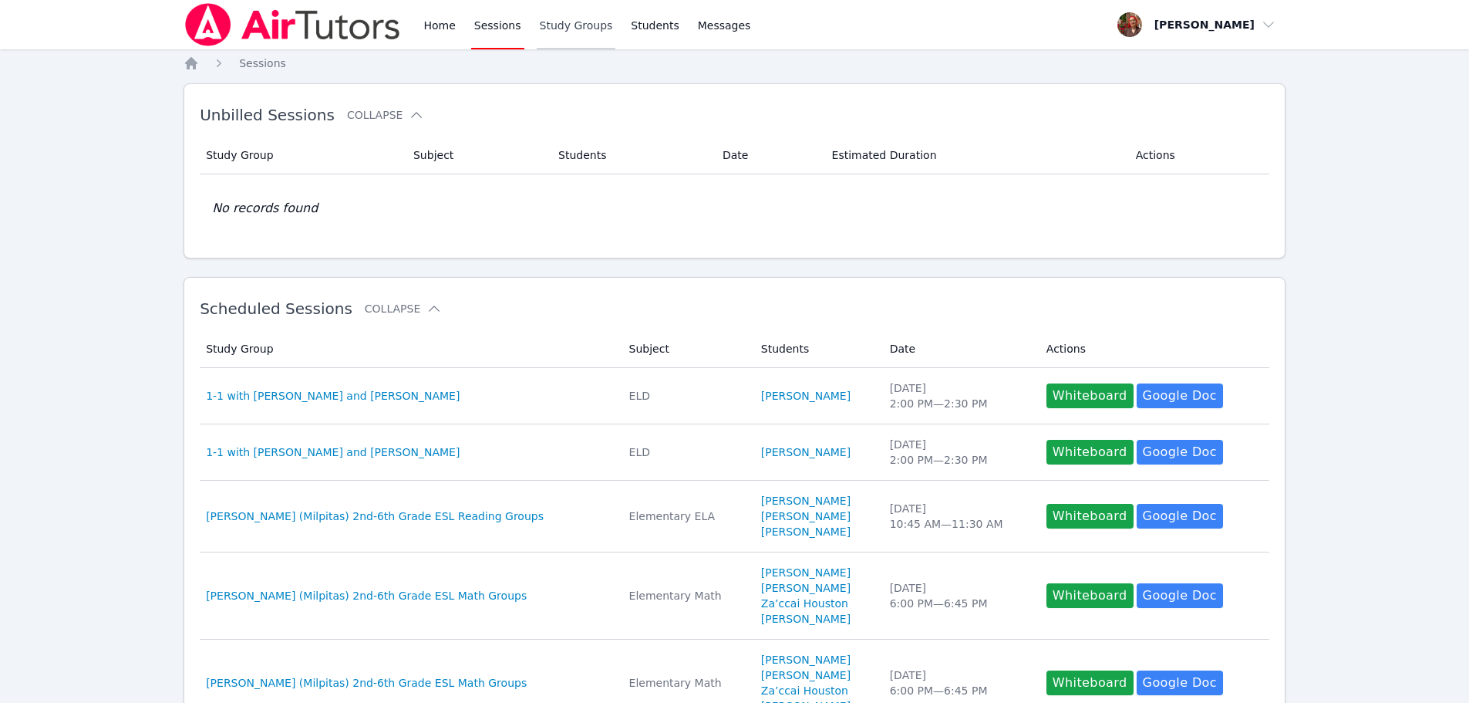
click at [543, 24] on link "Study Groups" at bounding box center [576, 24] width 79 height 49
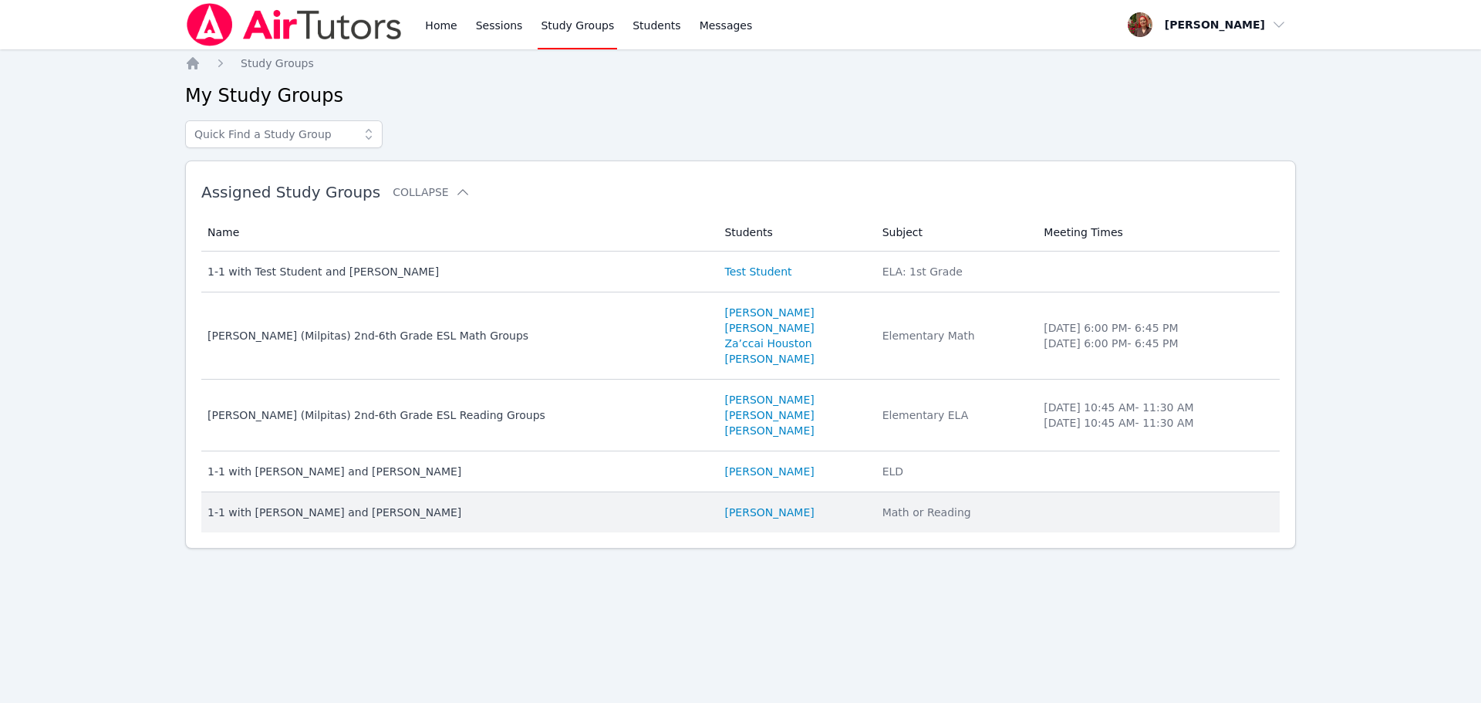
click at [427, 516] on div "1-1 with [PERSON_NAME] and [PERSON_NAME]" at bounding box center [456, 511] width 498 height 15
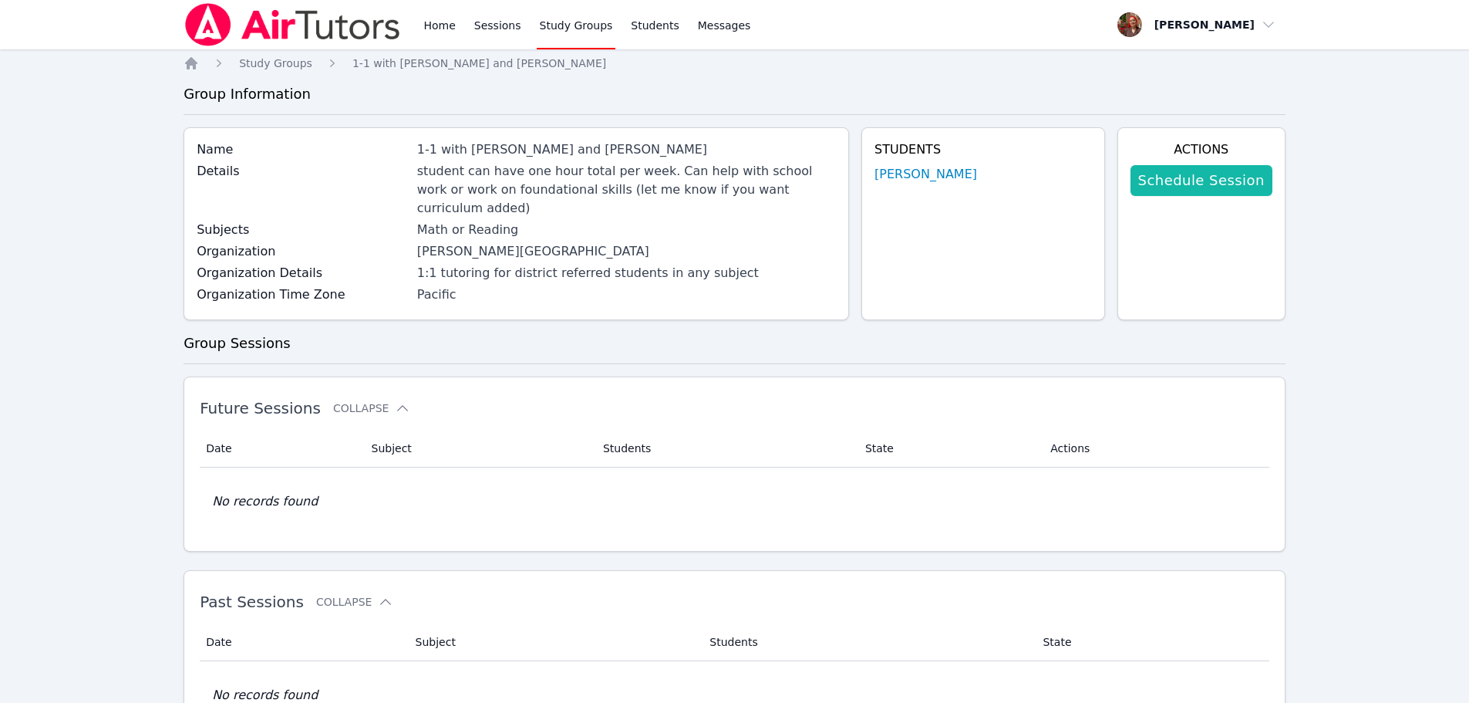
click at [1218, 171] on link "Schedule Session" at bounding box center [1202, 180] width 142 height 31
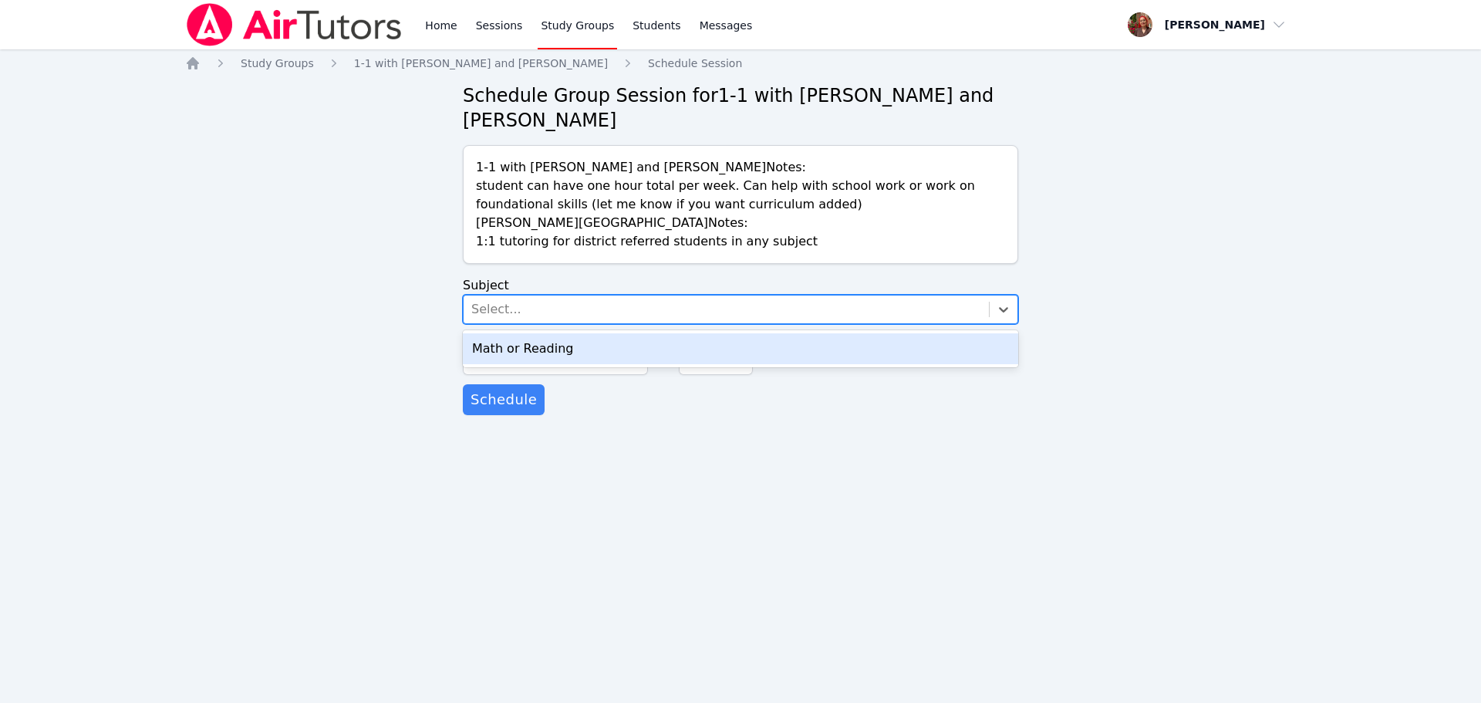
click at [566, 310] on div "Select..." at bounding box center [725, 309] width 525 height 28
click at [523, 350] on div "Math or Reading" at bounding box center [740, 348] width 555 height 31
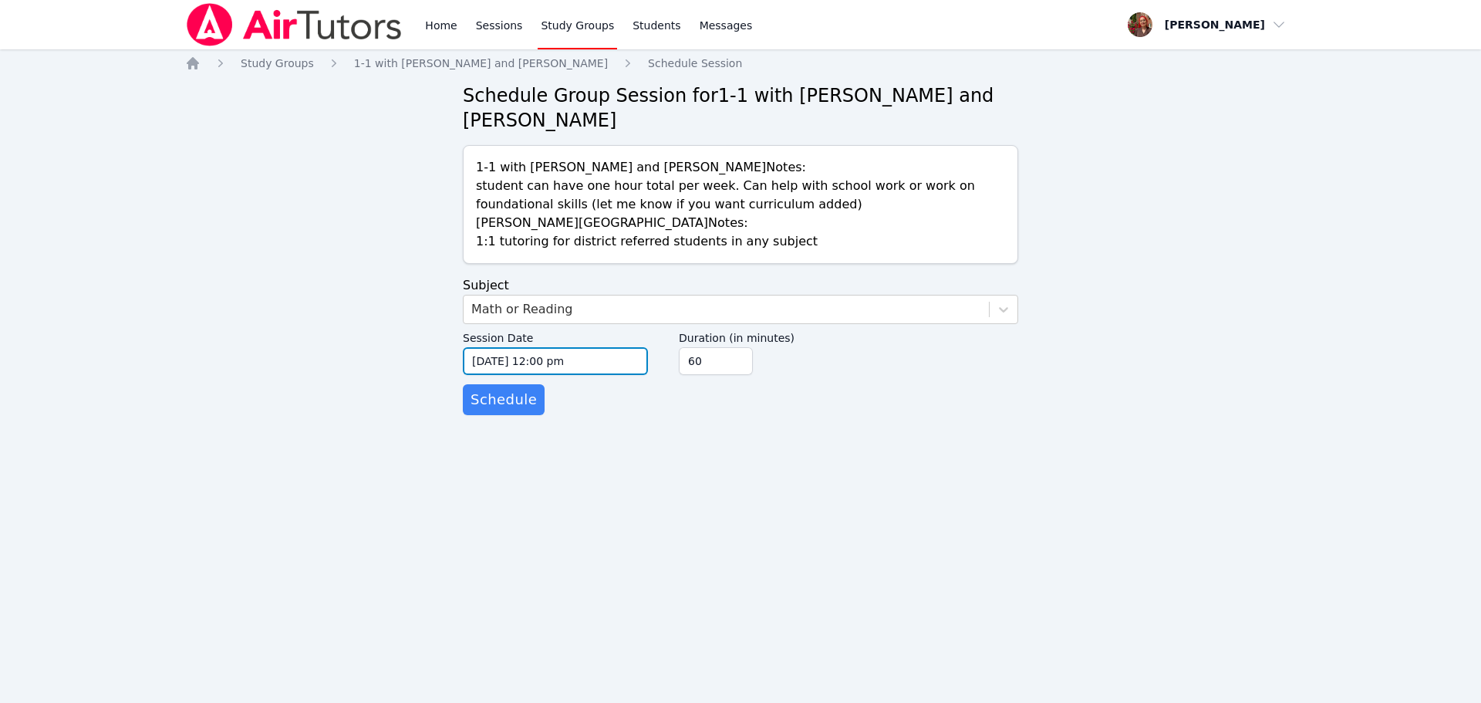
click at [592, 359] on input "09/26/2025 12:00 pm" at bounding box center [555, 361] width 185 height 28
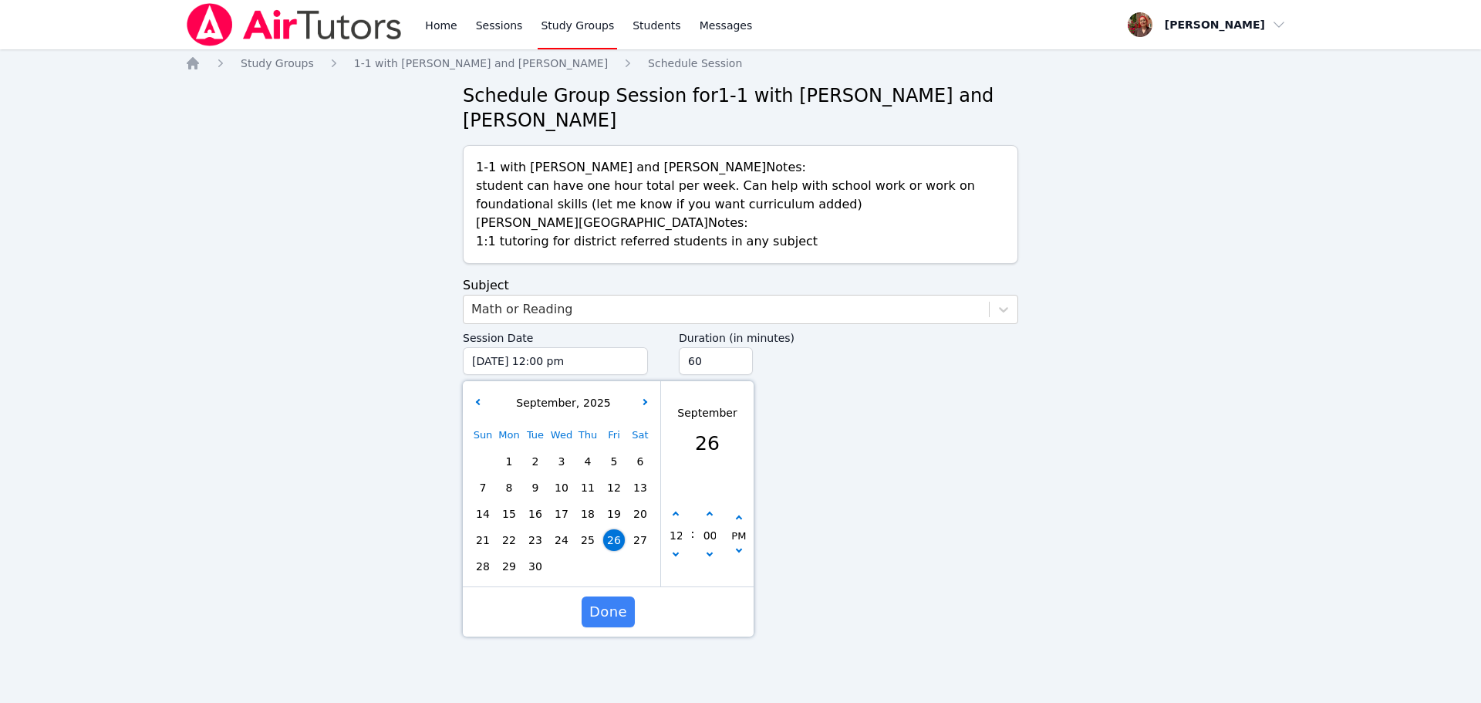
click at [484, 562] on span "28" at bounding box center [483, 566] width 22 height 22
click at [680, 517] on button "button" at bounding box center [675, 514] width 15 height 15
type input "09/28/2025 01:00 pm"
type input "01"
click at [680, 517] on button "button" at bounding box center [675, 514] width 15 height 15
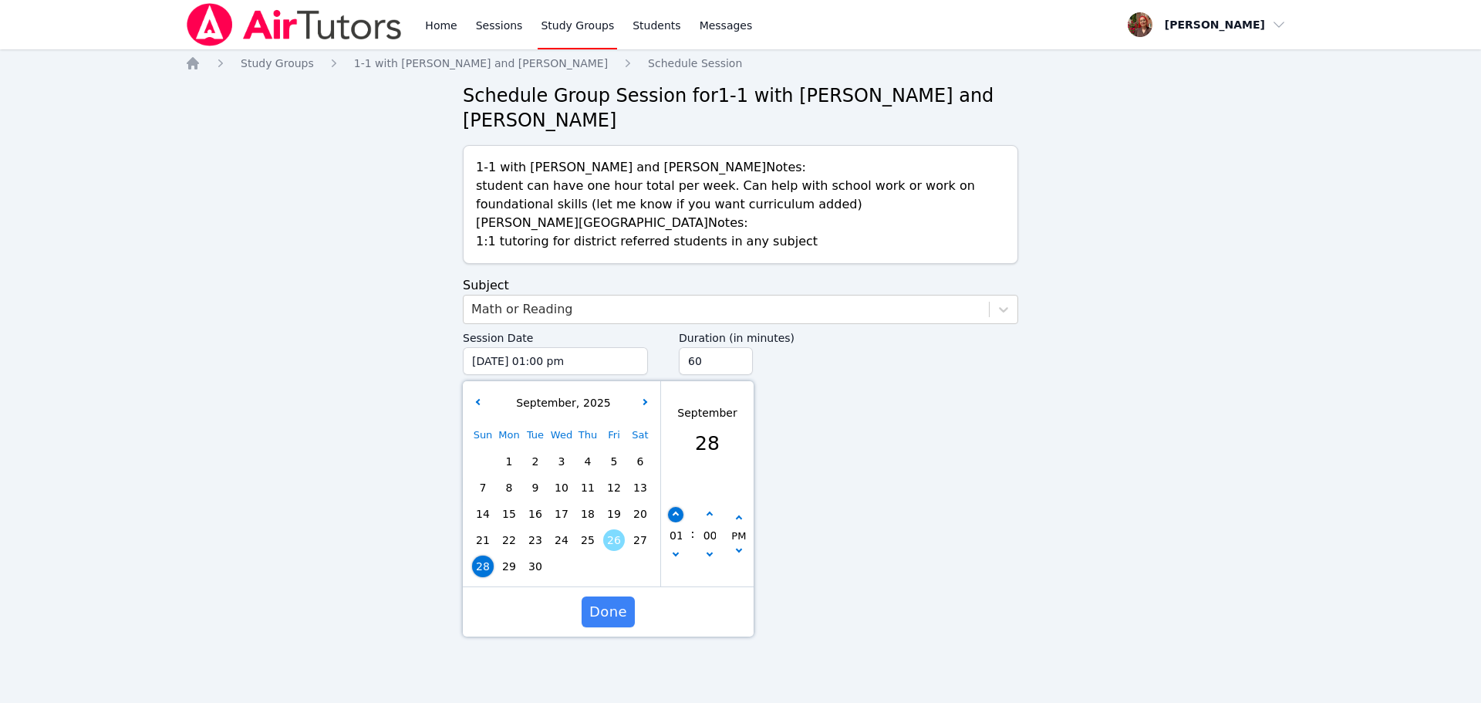
type input "09/28/2025 02:00 pm"
type input "02"
click at [680, 517] on button "button" at bounding box center [675, 514] width 15 height 15
type input "09/28/2025 03:00 pm"
type input "03"
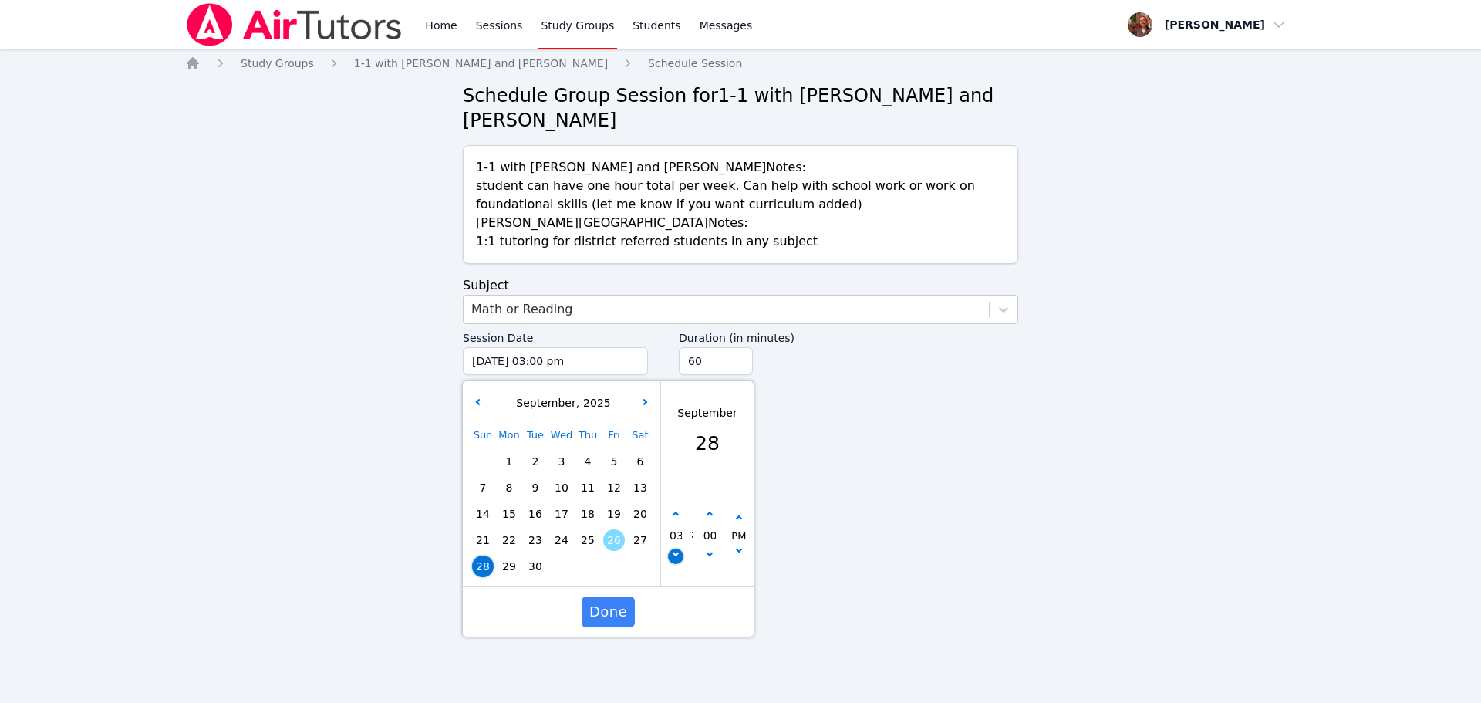
click at [672, 562] on button "button" at bounding box center [675, 555] width 15 height 15
type input "09/28/2025 02:00 pm"
type input "02"
click at [711, 507] on button "button" at bounding box center [709, 514] width 15 height 15
type input "09/28/2025 02:05 pm"
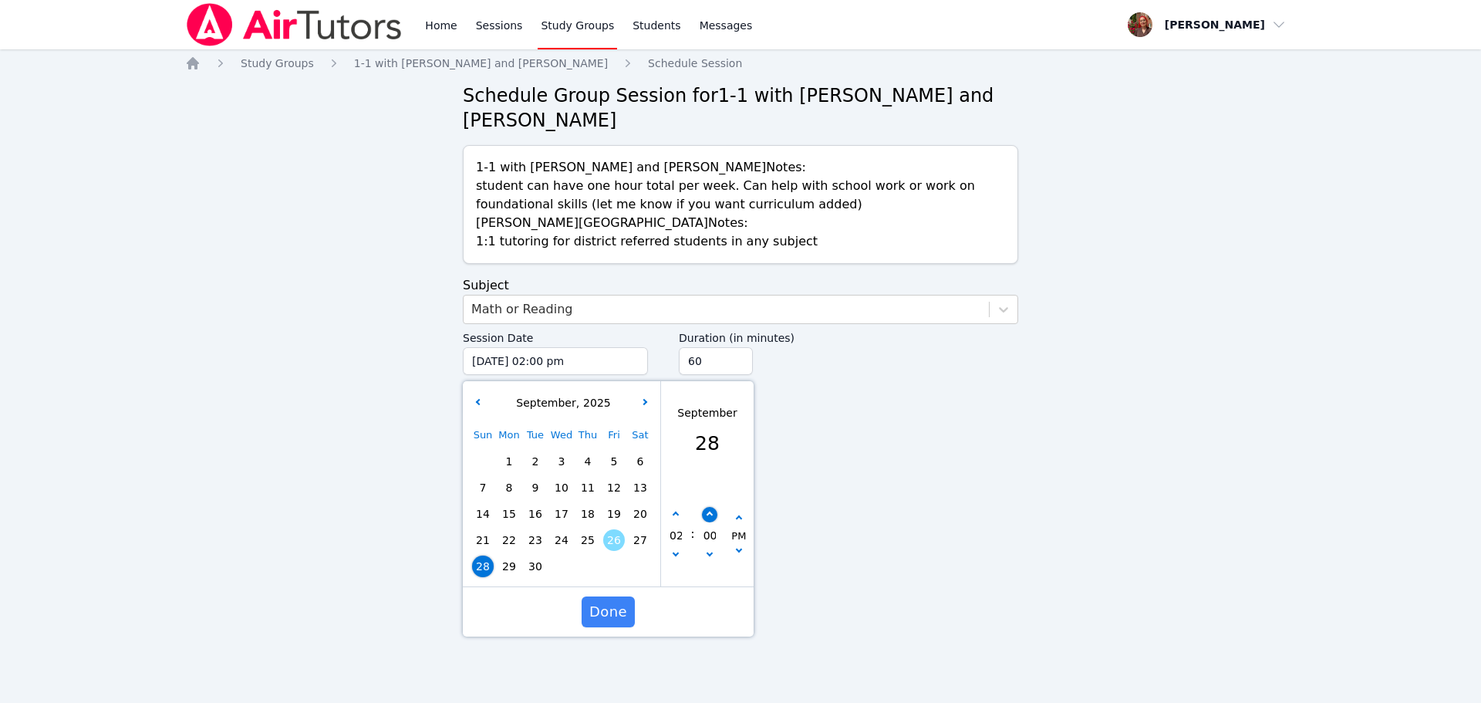
type input "05"
click at [711, 507] on button "button" at bounding box center [709, 514] width 15 height 15
type input "09/28/2025 02:10 pm"
type input "10"
click at [711, 507] on button "button" at bounding box center [709, 514] width 15 height 15
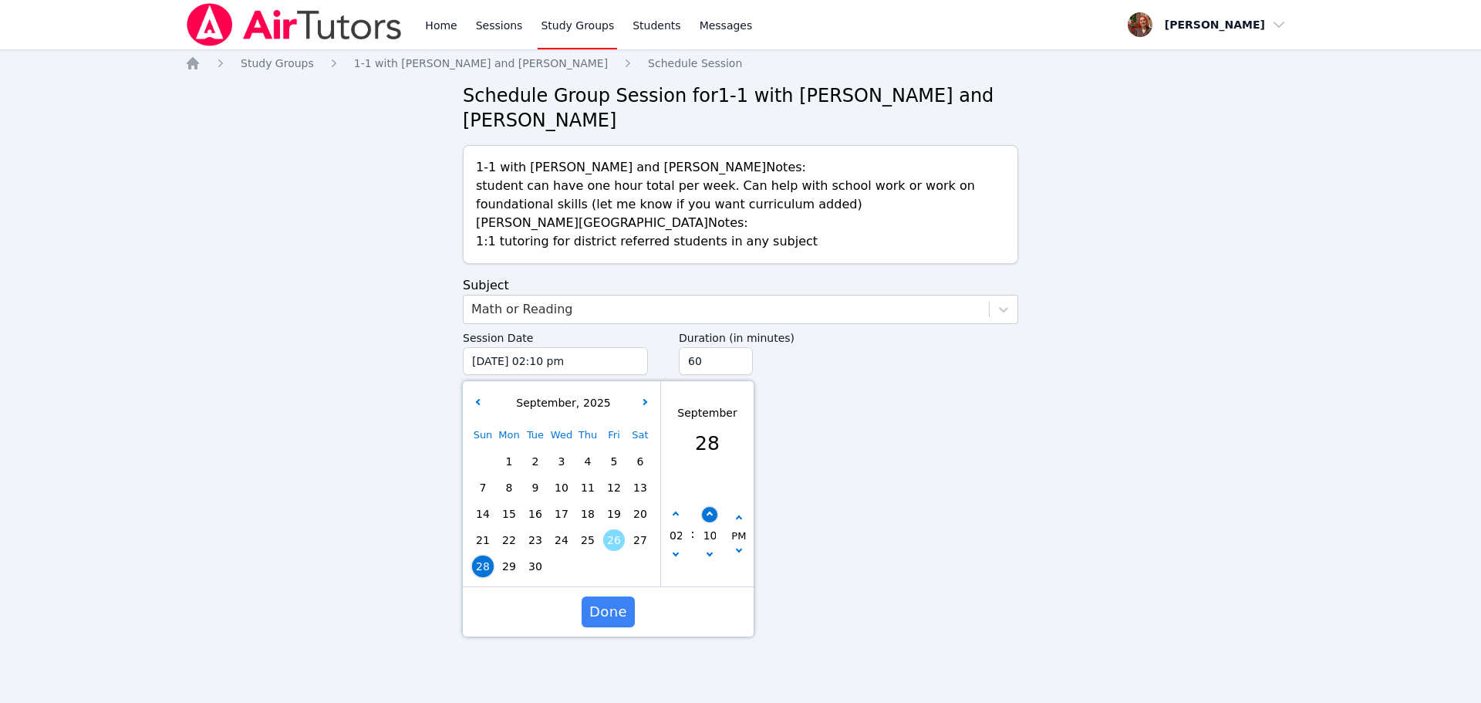
type input "09/28/2025 02:15 pm"
type input "15"
click at [711, 507] on button "button" at bounding box center [709, 514] width 15 height 15
type input "09/28/2025 02:20 pm"
type input "20"
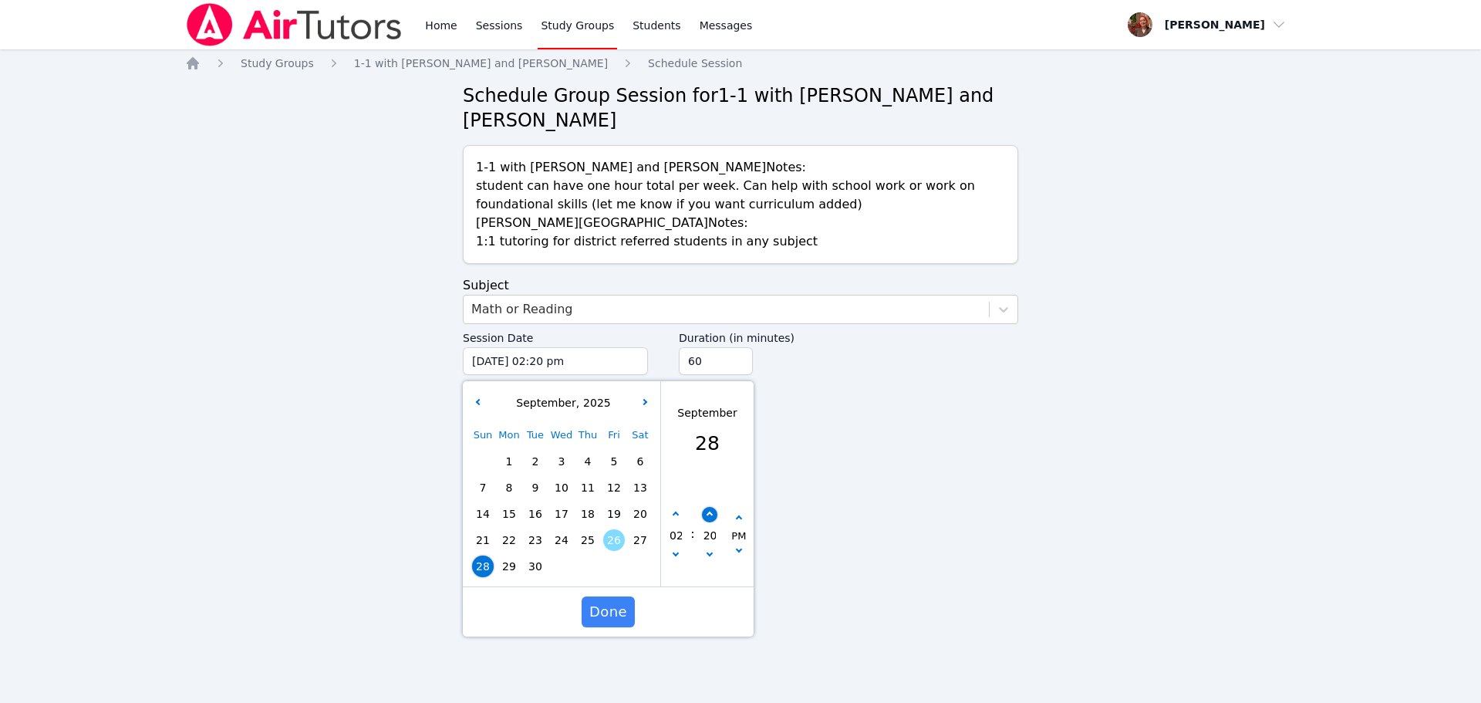
click at [711, 507] on button "button" at bounding box center [709, 514] width 15 height 15
type input "09/28/2025 02:25 pm"
type input "25"
click at [711, 507] on button "button" at bounding box center [709, 514] width 15 height 15
type input "09/28/2025 02:30 pm"
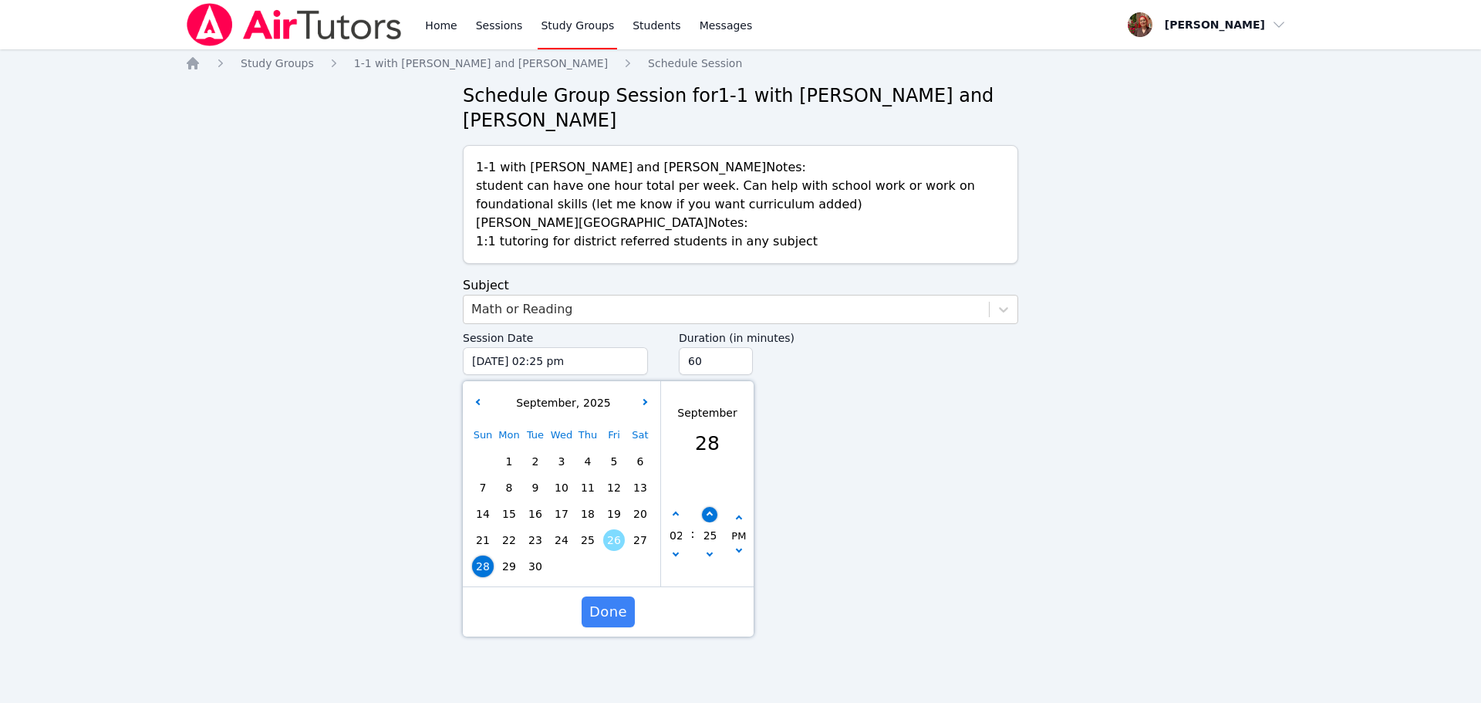
type input "30"
click at [871, 487] on div "Home Sessions Study Groups Students Messages Open user menu Hafsa Rodriguez Ope…" at bounding box center [740, 351] width 1481 height 703
click at [618, 612] on span "Done" at bounding box center [608, 612] width 38 height 22
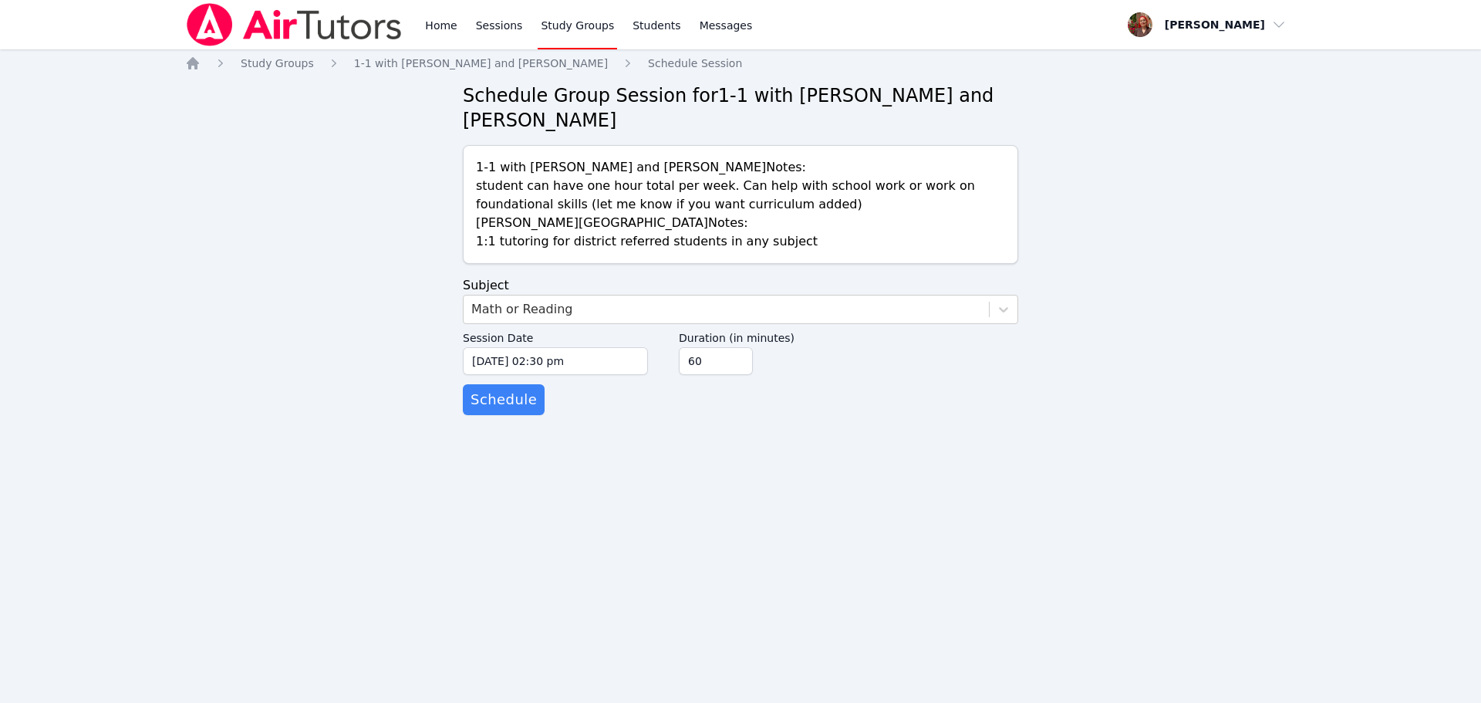
click at [503, 418] on div "Home Study Groups 1-1 with Beren Erdem and Hafsa Rodriguez Schedule Session Sch…" at bounding box center [740, 251] width 1111 height 390
click at [510, 396] on span "Schedule" at bounding box center [503, 400] width 66 height 22
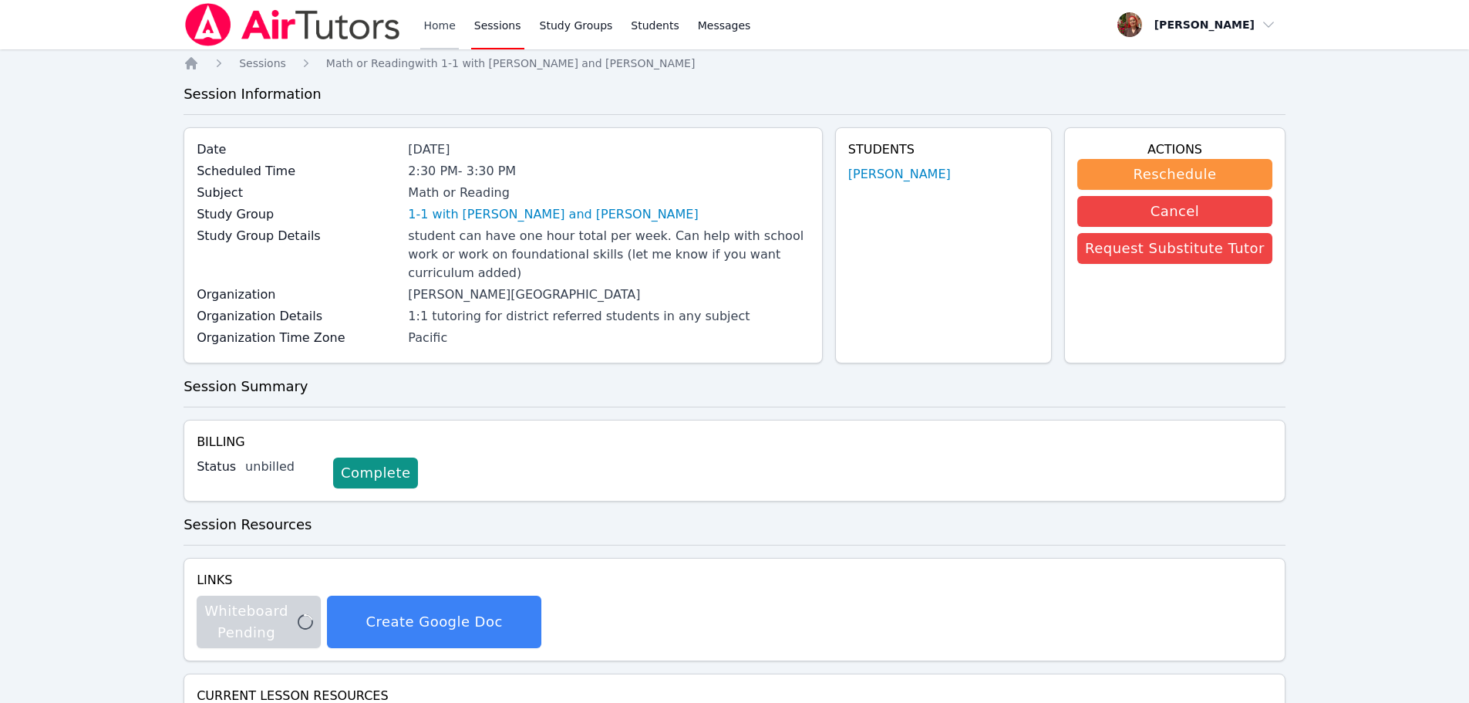
click at [450, 28] on link "Home" at bounding box center [439, 24] width 38 height 49
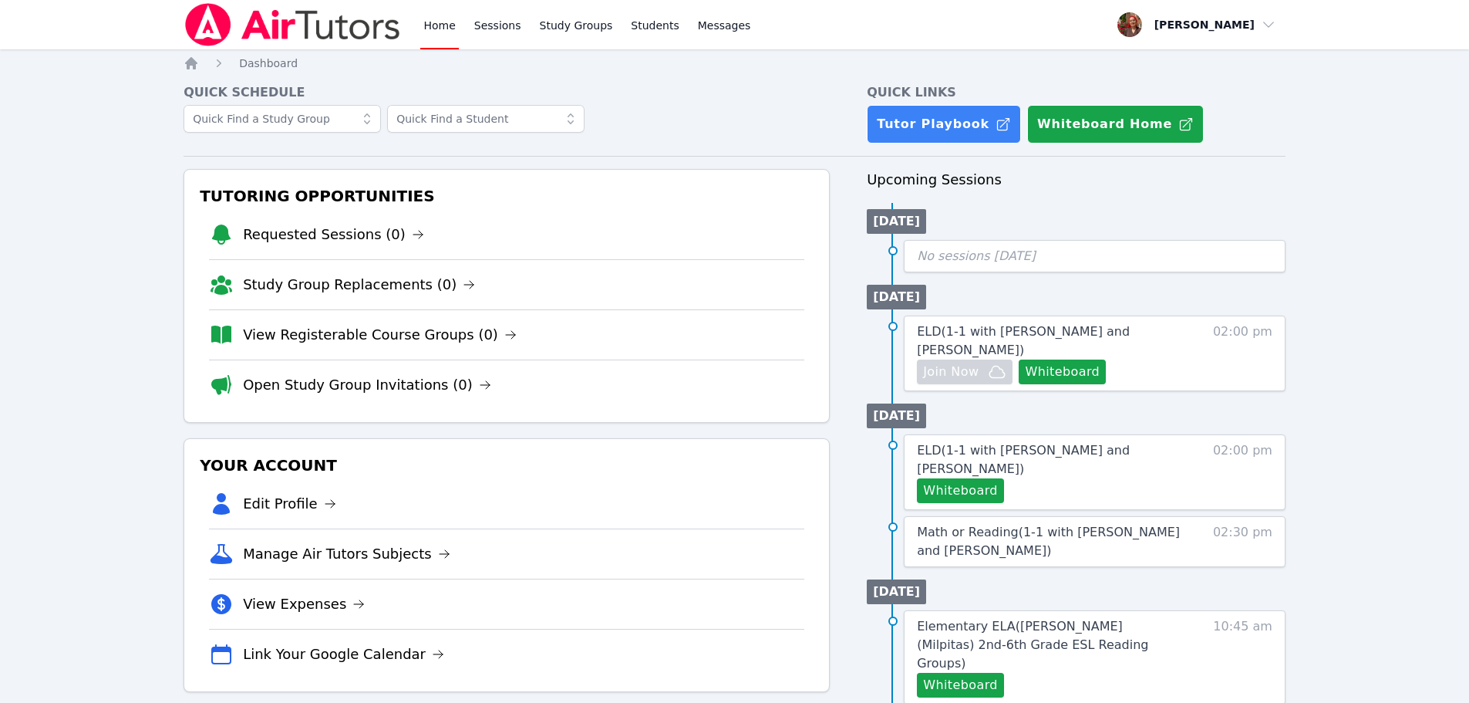
click at [1212, 465] on div "ELD ( 1-1 with Zeynep Demirezen and Hafsa Rodriguez ) Whiteboard 02:00 pm" at bounding box center [1095, 472] width 382 height 76
click at [1009, 455] on span "ELD ( 1-1 with Zeynep Demirezen and Hafsa Rodriguez )" at bounding box center [1023, 459] width 213 height 33
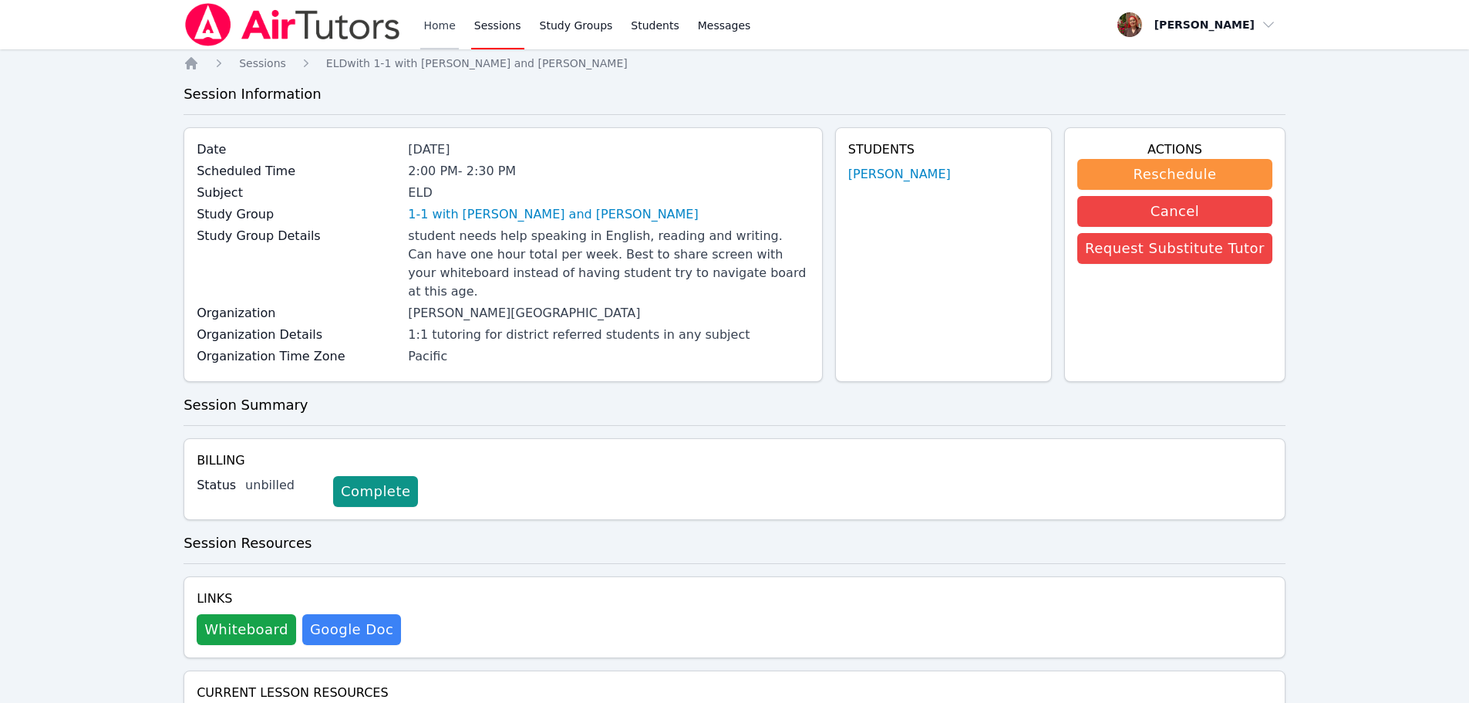
click at [448, 33] on link "Home" at bounding box center [439, 24] width 38 height 49
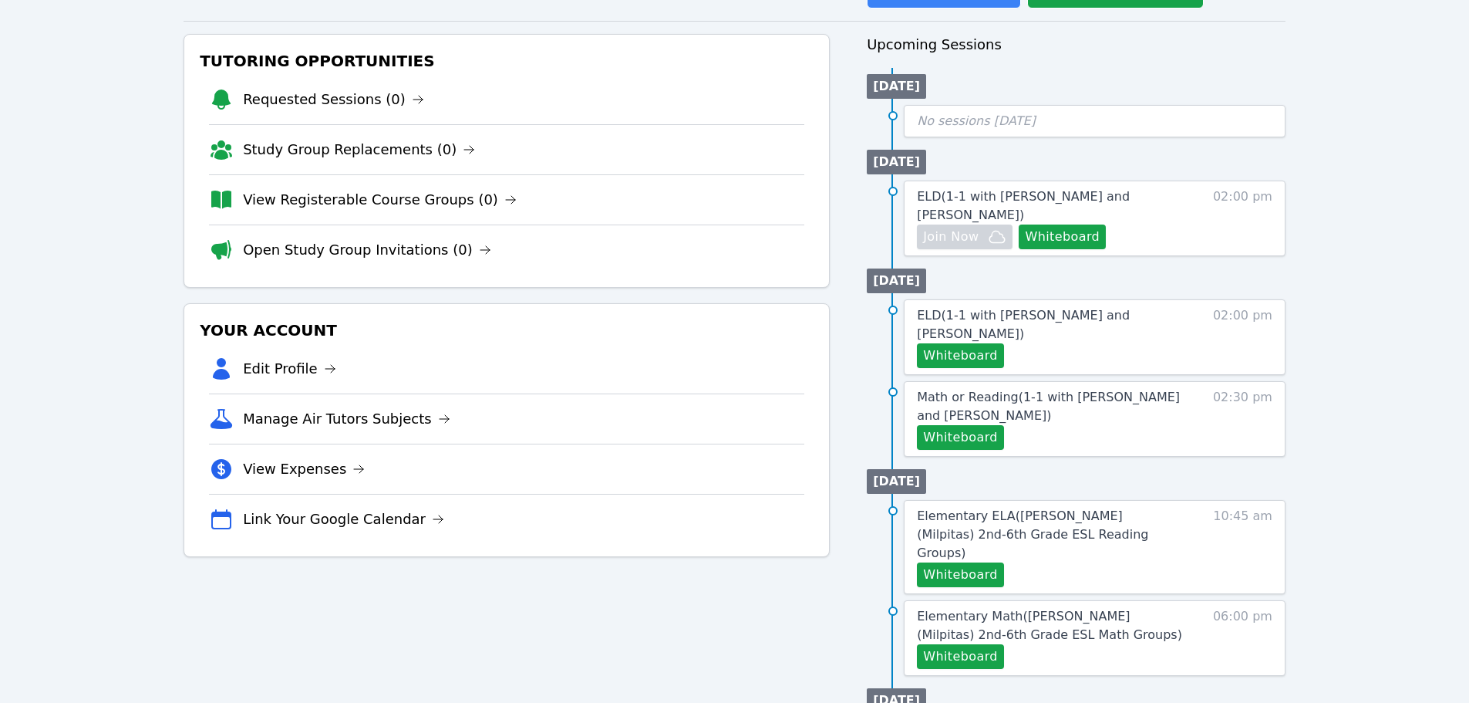
scroll to position [154, 0]
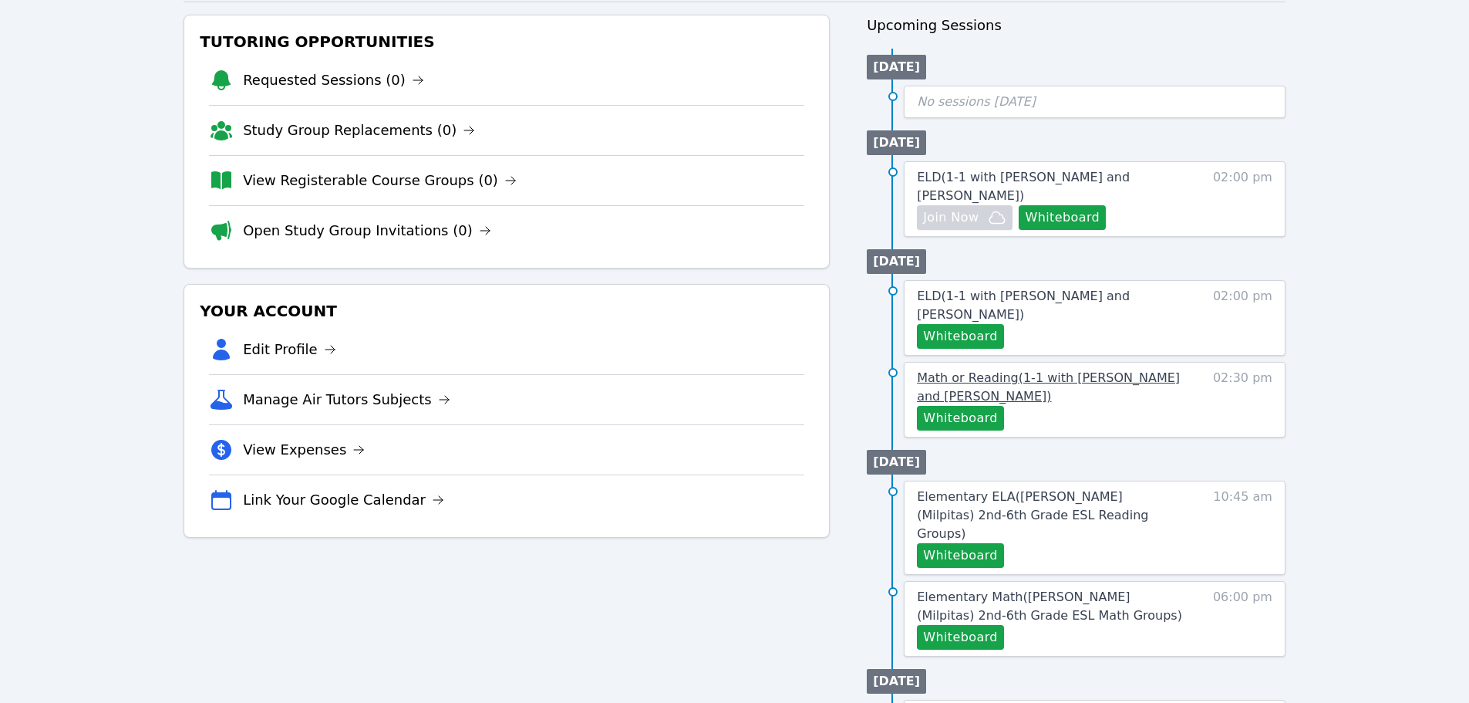
click at [1057, 379] on span "Math or Reading ( 1-1 with Beren Erdem and Hafsa Rodriguez )" at bounding box center [1048, 386] width 263 height 33
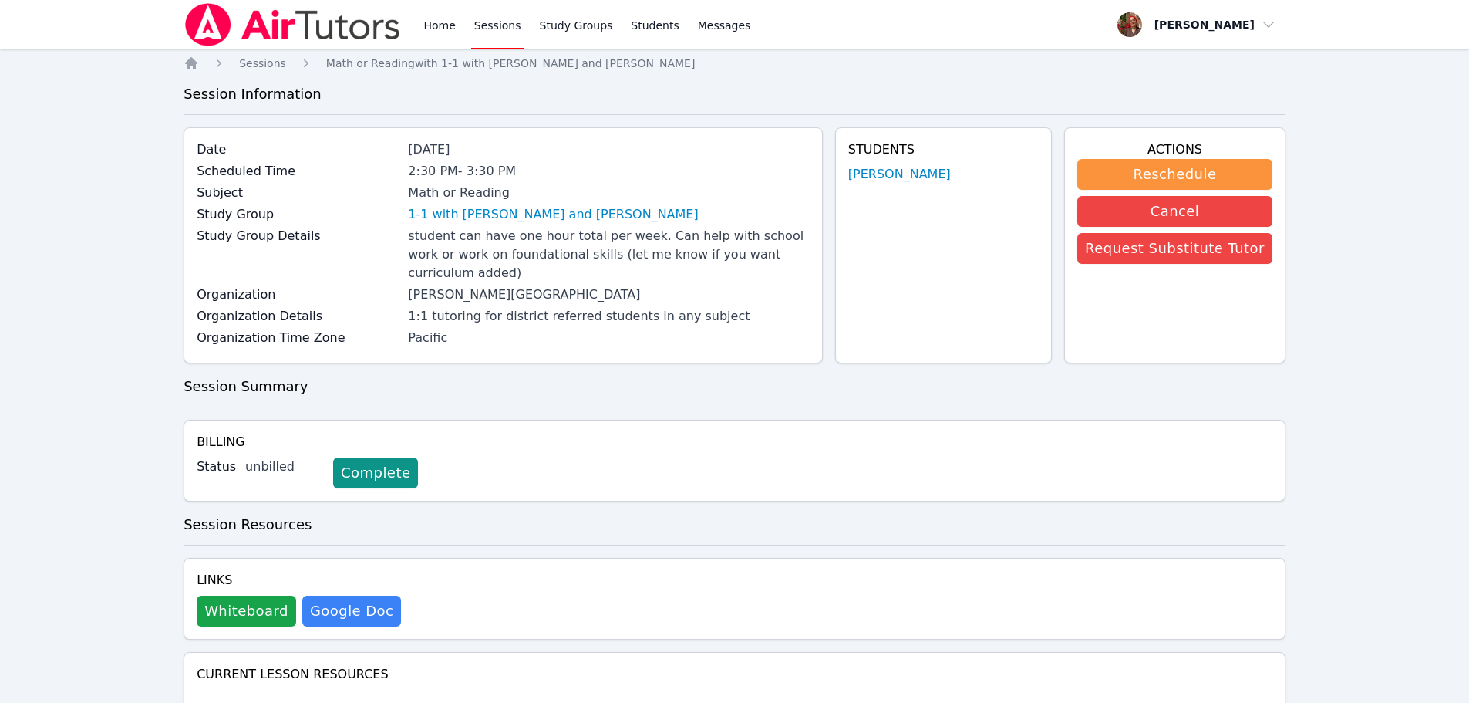
click at [285, 7] on img at bounding box center [293, 24] width 218 height 43
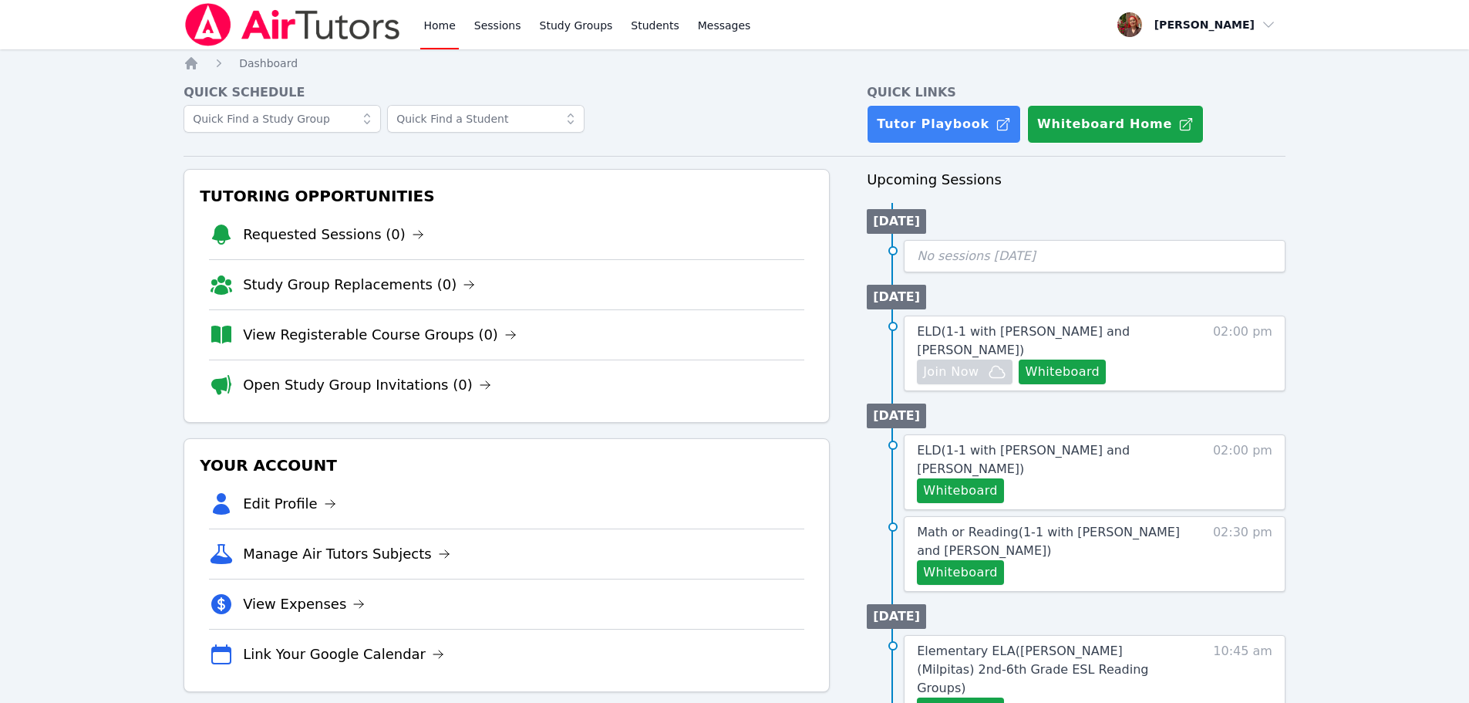
click at [254, 12] on img at bounding box center [293, 24] width 218 height 43
